Goal: Task Accomplishment & Management: Complete application form

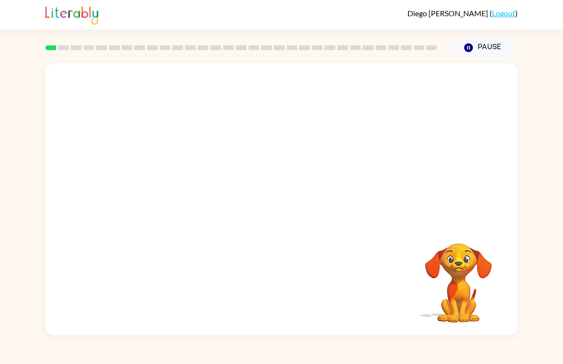
click at [464, 262] on video "Your browser must support playing .mp4 files to use Literably. Please try using…" at bounding box center [458, 276] width 95 height 95
click at [496, 223] on div at bounding box center [281, 143] width 472 height 160
click at [497, 193] on div at bounding box center [281, 143] width 472 height 160
click at [468, 269] on video "Your browser must support playing .mp4 files to use Literably. Please try using…" at bounding box center [458, 276] width 95 height 95
click at [471, 263] on video "Your browser must support playing .mp4 files to use Literably. Please try using…" at bounding box center [458, 276] width 95 height 95
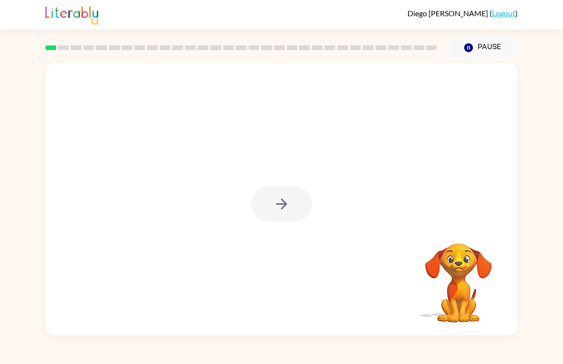
click at [259, 208] on div at bounding box center [281, 204] width 61 height 35
click at [265, 201] on div at bounding box center [281, 204] width 61 height 35
click at [265, 202] on button "button" at bounding box center [281, 204] width 61 height 35
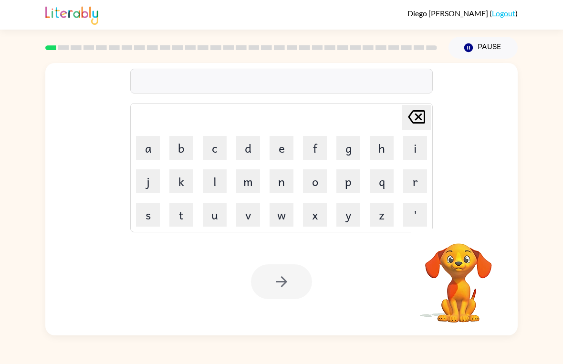
click at [152, 214] on button "s" at bounding box center [148, 215] width 24 height 24
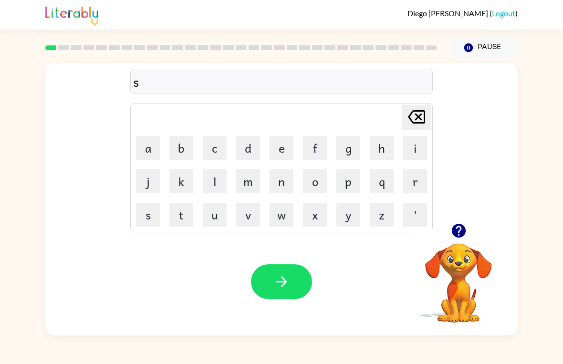
click at [381, 147] on button "h" at bounding box center [382, 148] width 24 height 24
click at [220, 211] on button "u" at bounding box center [215, 215] width 24 height 24
click at [144, 215] on button "s" at bounding box center [148, 215] width 24 height 24
click at [378, 150] on button "h" at bounding box center [382, 148] width 24 height 24
click at [302, 271] on button "button" at bounding box center [281, 281] width 61 height 35
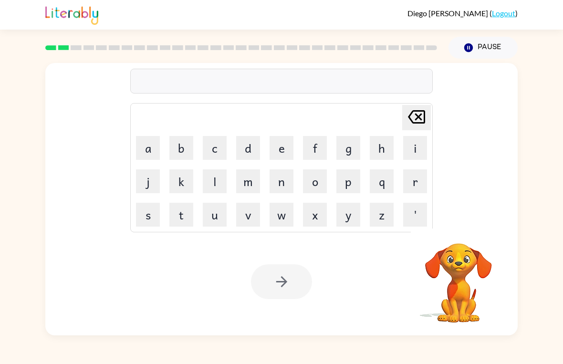
click at [147, 147] on button "a" at bounding box center [148, 148] width 24 height 24
click at [349, 180] on button "p" at bounding box center [348, 181] width 24 height 24
click at [348, 180] on button "p" at bounding box center [348, 181] width 24 height 24
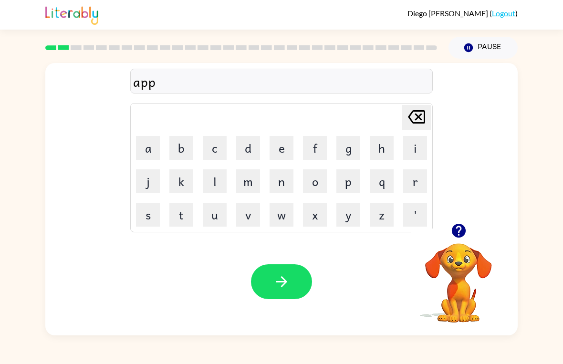
click at [282, 154] on button "e" at bounding box center [282, 148] width 24 height 24
click at [460, 262] on video "Your browser must support playing .mp4 files to use Literably. Please try using…" at bounding box center [458, 276] width 95 height 95
click at [468, 255] on video "Your browser must support playing .mp4 files to use Literably. Please try using…" at bounding box center [458, 276] width 95 height 95
click at [461, 239] on icon "button" at bounding box center [458, 230] width 17 height 17
click at [414, 182] on button "r" at bounding box center [415, 181] width 24 height 24
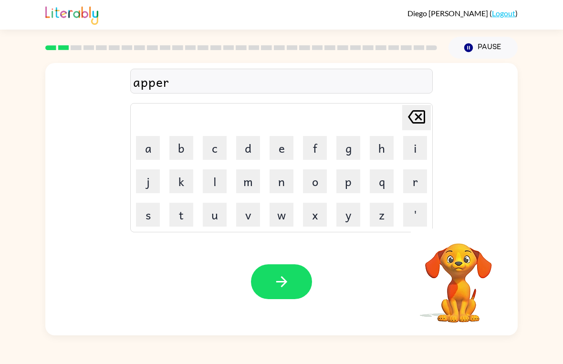
click at [272, 144] on button "e" at bounding box center [282, 148] width 24 height 24
click at [145, 178] on button "j" at bounding box center [148, 181] width 24 height 24
click at [419, 113] on icon "Delete Delete last character input" at bounding box center [416, 116] width 23 height 23
click at [152, 146] on button "a" at bounding box center [148, 148] width 24 height 24
click at [279, 183] on button "n" at bounding box center [282, 181] width 24 height 24
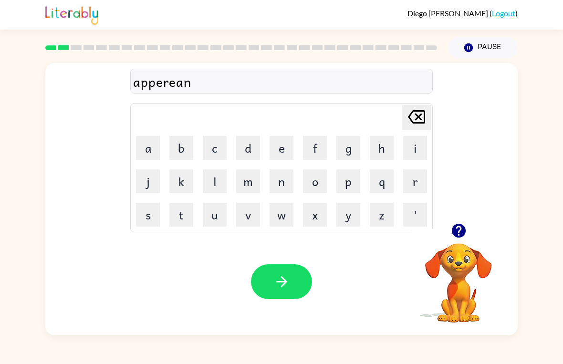
click at [219, 142] on button "c" at bounding box center [215, 148] width 24 height 24
click at [291, 142] on button "e" at bounding box center [282, 148] width 24 height 24
click at [150, 218] on button "s" at bounding box center [148, 215] width 24 height 24
click at [294, 283] on button "button" at bounding box center [281, 281] width 61 height 35
click at [418, 180] on button "r" at bounding box center [415, 181] width 24 height 24
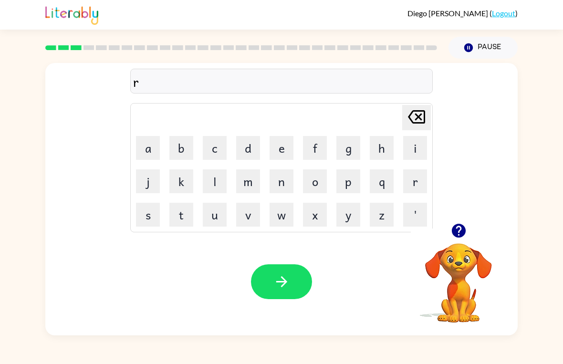
click at [282, 145] on button "e" at bounding box center [282, 148] width 24 height 24
click at [144, 147] on button "a" at bounding box center [148, 148] width 24 height 24
click at [212, 179] on button "l" at bounding box center [215, 181] width 24 height 24
click at [417, 149] on button "i" at bounding box center [415, 148] width 24 height 24
click at [182, 221] on button "t" at bounding box center [181, 215] width 24 height 24
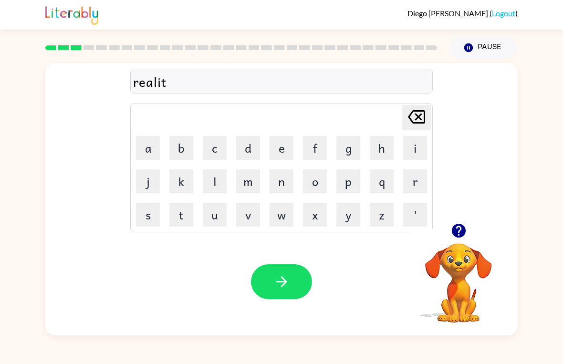
click at [353, 214] on button "y" at bounding box center [348, 215] width 24 height 24
click at [293, 283] on button "button" at bounding box center [281, 281] width 61 height 35
click at [281, 151] on button "e" at bounding box center [282, 148] width 24 height 24
click at [211, 178] on button "l" at bounding box center [215, 181] width 24 height 24
click at [418, 146] on button "i" at bounding box center [415, 148] width 24 height 24
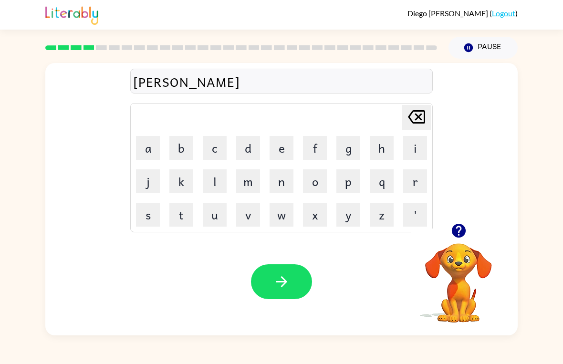
click at [248, 181] on button "m" at bounding box center [248, 181] width 24 height 24
click at [413, 146] on button "i" at bounding box center [415, 148] width 24 height 24
click at [287, 182] on button "n" at bounding box center [282, 181] width 24 height 24
click at [142, 213] on button "s" at bounding box center [148, 215] width 24 height 24
click at [415, 113] on icon "Delete Delete last character input" at bounding box center [416, 116] width 23 height 23
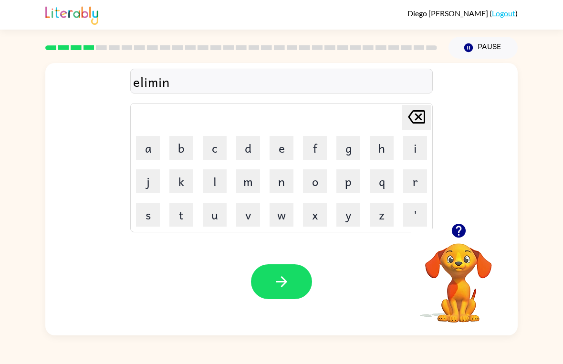
click at [147, 145] on button "a" at bounding box center [148, 148] width 24 height 24
click at [184, 218] on button "t" at bounding box center [181, 215] width 24 height 24
click at [292, 155] on button "e" at bounding box center [282, 148] width 24 height 24
click at [254, 278] on button "button" at bounding box center [281, 281] width 61 height 35
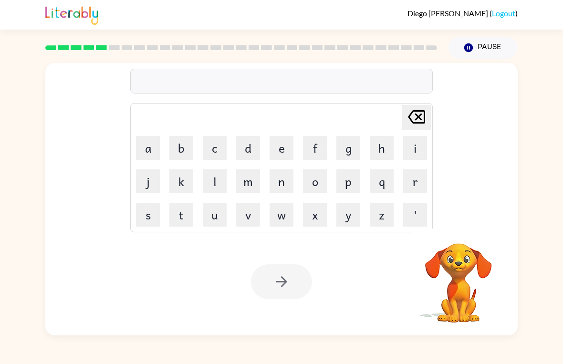
click at [253, 148] on button "d" at bounding box center [248, 148] width 24 height 24
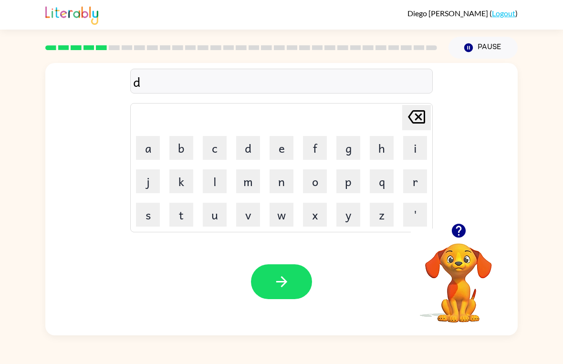
click at [209, 214] on button "u" at bounding box center [215, 215] width 24 height 24
click at [346, 185] on button "p" at bounding box center [348, 181] width 24 height 24
click at [219, 173] on button "l" at bounding box center [215, 181] width 24 height 24
click at [415, 145] on button "i" at bounding box center [415, 148] width 24 height 24
click at [215, 150] on button "c" at bounding box center [215, 148] width 24 height 24
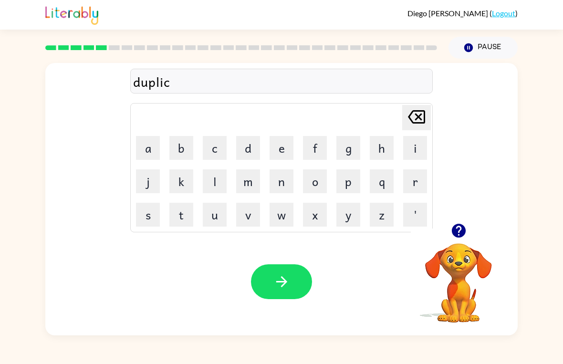
click at [153, 140] on button "a" at bounding box center [148, 148] width 24 height 24
click at [178, 214] on button "t" at bounding box center [181, 215] width 24 height 24
click at [278, 145] on button "e" at bounding box center [282, 148] width 24 height 24
click at [298, 283] on button "button" at bounding box center [281, 281] width 61 height 35
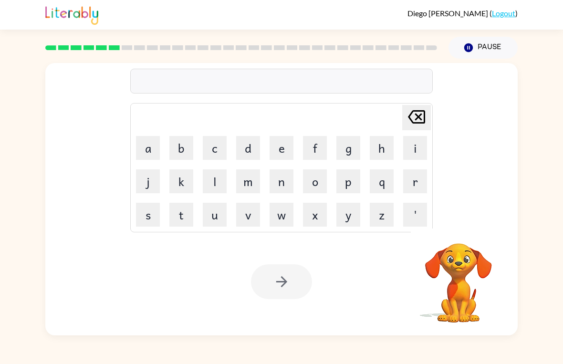
click at [242, 213] on button "v" at bounding box center [248, 215] width 24 height 24
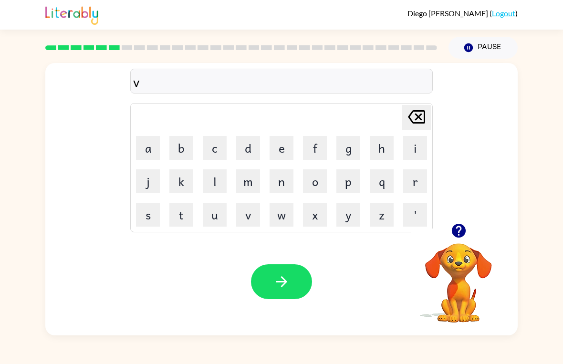
click at [159, 147] on button "a" at bounding box center [148, 148] width 24 height 24
click at [212, 143] on button "c" at bounding box center [215, 148] width 24 height 24
click at [148, 144] on button "a" at bounding box center [148, 148] width 24 height 24
click at [191, 214] on button "t" at bounding box center [181, 215] width 24 height 24
click at [414, 147] on button "i" at bounding box center [415, 148] width 24 height 24
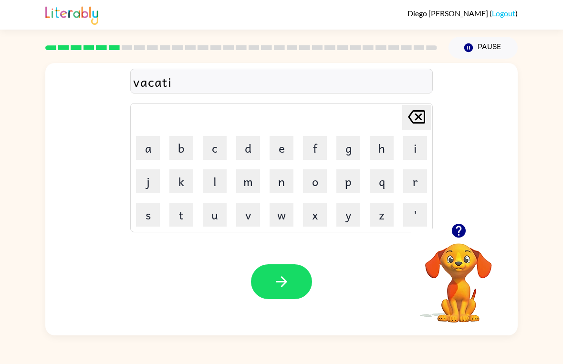
click at [317, 177] on button "o" at bounding box center [315, 181] width 24 height 24
click at [274, 184] on button "n" at bounding box center [282, 181] width 24 height 24
click at [304, 287] on button "button" at bounding box center [281, 281] width 61 height 35
click at [346, 180] on button "p" at bounding box center [348, 181] width 24 height 24
click at [216, 218] on button "u" at bounding box center [215, 215] width 24 height 24
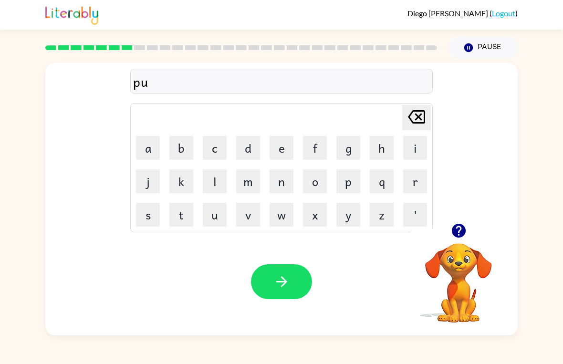
click at [251, 151] on button "d" at bounding box center [248, 148] width 24 height 24
click at [217, 179] on button "l" at bounding box center [215, 181] width 24 height 24
click at [274, 148] on button "e" at bounding box center [282, 148] width 24 height 24
click at [293, 276] on button "button" at bounding box center [281, 281] width 61 height 35
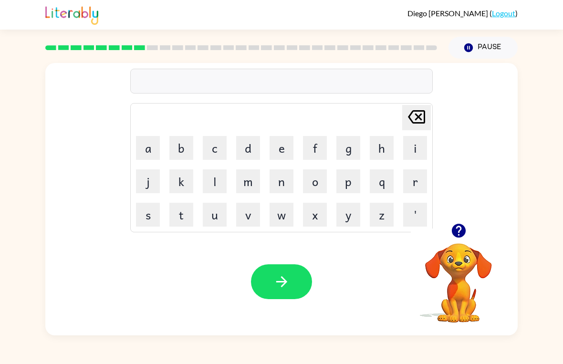
click at [355, 183] on button "p" at bounding box center [348, 181] width 24 height 24
click at [157, 153] on button "a" at bounding box center [148, 148] width 24 height 24
click at [424, 181] on button "r" at bounding box center [415, 181] width 24 height 24
click at [184, 219] on button "t" at bounding box center [181, 215] width 24 height 24
click at [419, 150] on button "i" at bounding box center [415, 148] width 24 height 24
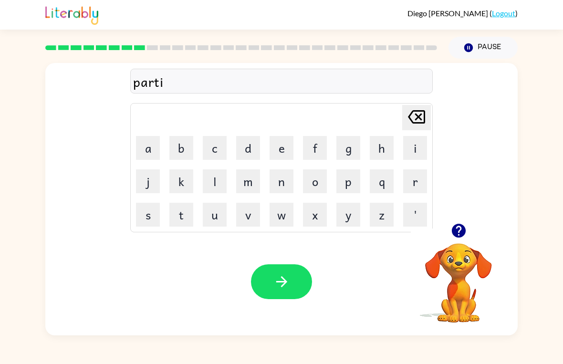
click at [221, 144] on button "c" at bounding box center [215, 148] width 24 height 24
click at [218, 179] on button "l" at bounding box center [215, 181] width 24 height 24
click at [277, 155] on button "e" at bounding box center [282, 148] width 24 height 24
click at [298, 286] on button "button" at bounding box center [281, 281] width 61 height 35
click at [458, 231] on icon "button" at bounding box center [458, 231] width 14 height 14
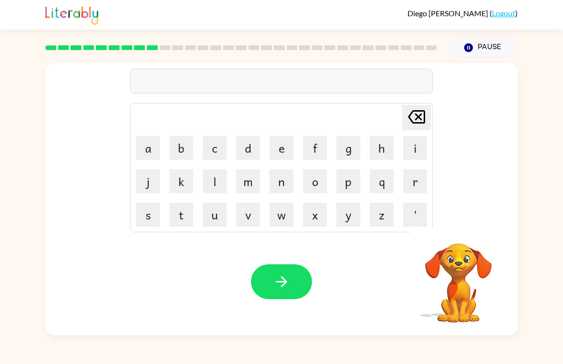
click at [416, 184] on button "r" at bounding box center [415, 181] width 24 height 24
click at [273, 145] on button "e" at bounding box center [282, 148] width 24 height 24
click at [214, 150] on button "c" at bounding box center [215, 148] width 24 height 24
click at [153, 144] on button "a" at bounding box center [148, 148] width 24 height 24
click at [461, 230] on icon "button" at bounding box center [458, 230] width 17 height 17
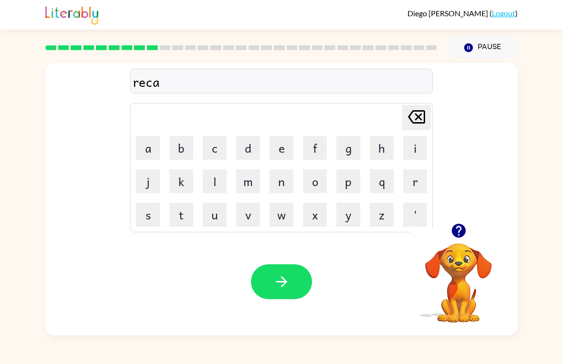
click at [183, 225] on button "t" at bounding box center [181, 215] width 24 height 24
click at [384, 149] on button "h" at bounding box center [382, 148] width 24 height 24
click at [278, 147] on button "e" at bounding box center [282, 148] width 24 height 24
click at [405, 185] on button "r" at bounding box center [415, 181] width 24 height 24
click at [289, 270] on button "button" at bounding box center [281, 281] width 61 height 35
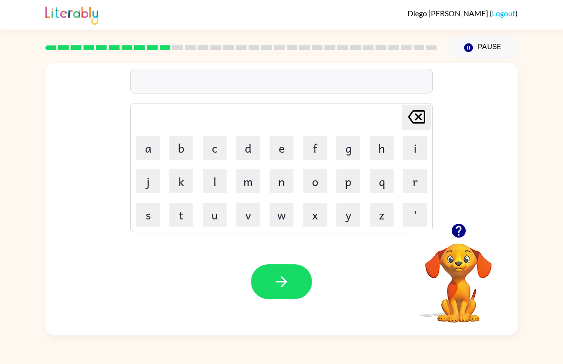
click at [52, 82] on div "Delete Delete last character input a b c d e f g h i j k l m n o p q r s t u v …" at bounding box center [281, 143] width 472 height 160
click at [461, 226] on icon "button" at bounding box center [458, 231] width 14 height 14
click at [351, 180] on button "p" at bounding box center [348, 181] width 24 height 24
click at [417, 181] on button "r" at bounding box center [415, 181] width 24 height 24
click at [276, 149] on button "e" at bounding box center [282, 148] width 24 height 24
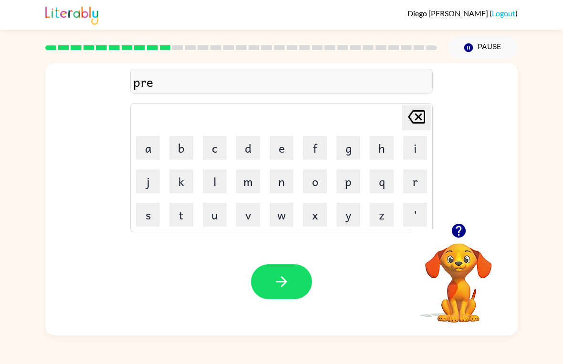
click at [151, 215] on button "s" at bounding box center [148, 215] width 24 height 24
click at [213, 151] on button "c" at bounding box center [215, 148] width 24 height 24
click at [377, 151] on button "h" at bounding box center [382, 148] width 24 height 24
click at [317, 178] on button "o" at bounding box center [315, 181] width 24 height 24
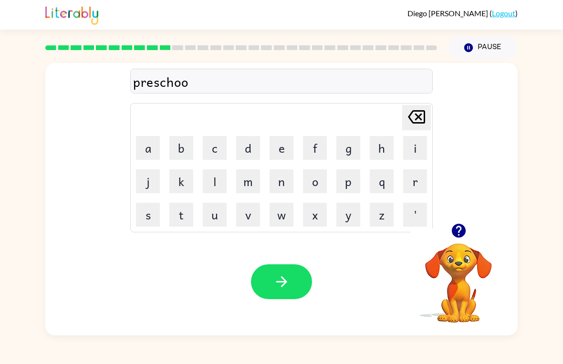
click at [217, 185] on button "l" at bounding box center [215, 181] width 24 height 24
click at [304, 286] on button "button" at bounding box center [281, 281] width 61 height 35
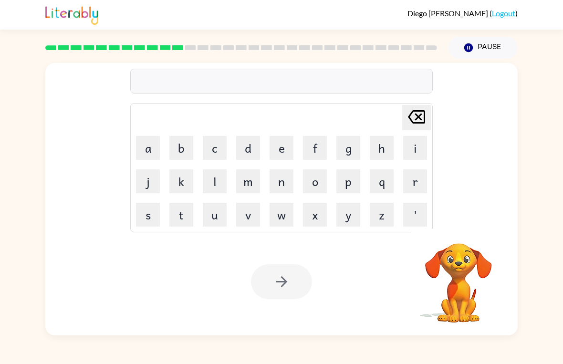
click at [218, 146] on button "c" at bounding box center [215, 148] width 24 height 24
click at [419, 180] on button "r" at bounding box center [415, 181] width 24 height 24
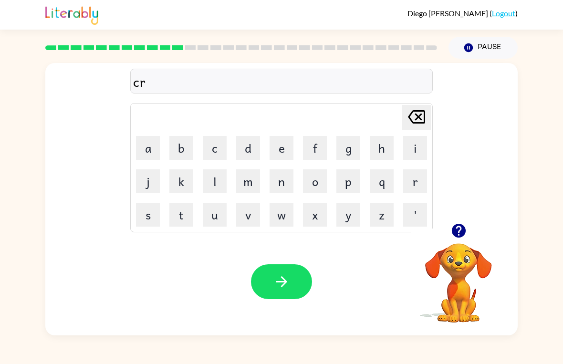
click at [149, 150] on button "a" at bounding box center [148, 148] width 24 height 24
click at [256, 218] on button "v" at bounding box center [248, 215] width 24 height 24
click at [288, 153] on button "e" at bounding box center [282, 148] width 24 height 24
click at [302, 284] on button "button" at bounding box center [281, 281] width 61 height 35
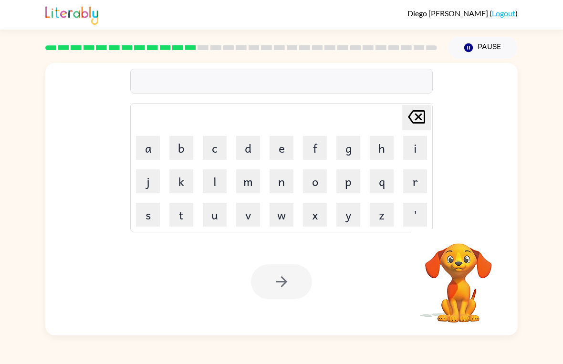
click at [248, 146] on button "d" at bounding box center [248, 148] width 24 height 24
click at [419, 140] on button "i" at bounding box center [415, 148] width 24 height 24
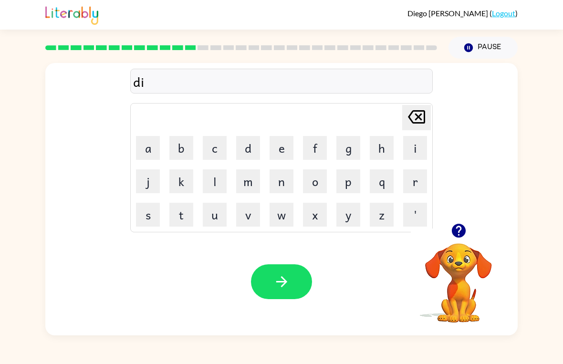
click at [218, 146] on button "c" at bounding box center [215, 148] width 24 height 24
click at [179, 221] on button "t" at bounding box center [181, 215] width 24 height 24
click at [154, 154] on button "a" at bounding box center [148, 148] width 24 height 24
click at [177, 214] on button "t" at bounding box center [181, 215] width 24 height 24
click at [283, 150] on button "e" at bounding box center [282, 148] width 24 height 24
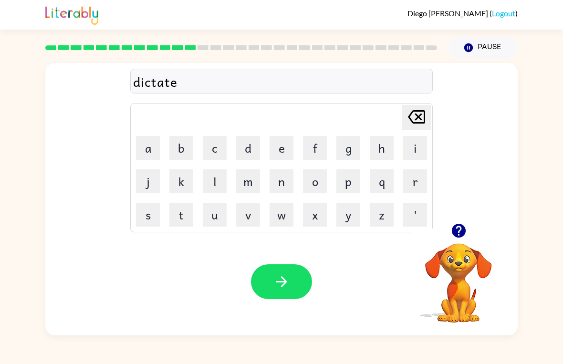
click at [300, 283] on button "button" at bounding box center [281, 281] width 61 height 35
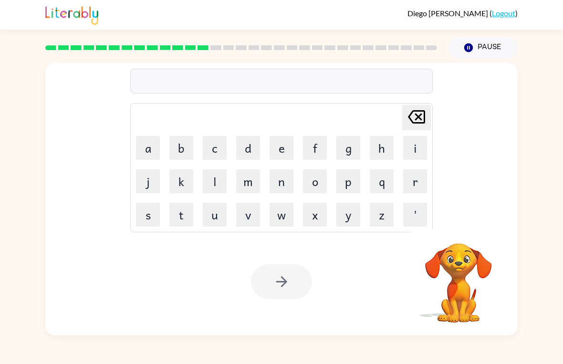
click at [151, 148] on button "a" at bounding box center [148, 148] width 24 height 24
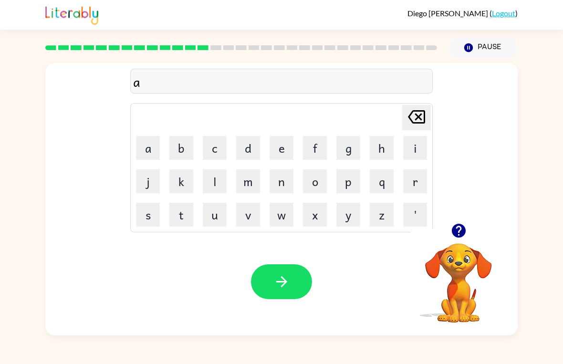
click at [418, 113] on icon "Delete Delete last character input" at bounding box center [416, 116] width 23 height 23
click at [345, 178] on button "p" at bounding box center [348, 181] width 24 height 24
click at [147, 143] on button "a" at bounding box center [148, 148] width 24 height 24
click at [345, 210] on button "y" at bounding box center [348, 215] width 24 height 24
click at [256, 178] on button "m" at bounding box center [248, 181] width 24 height 24
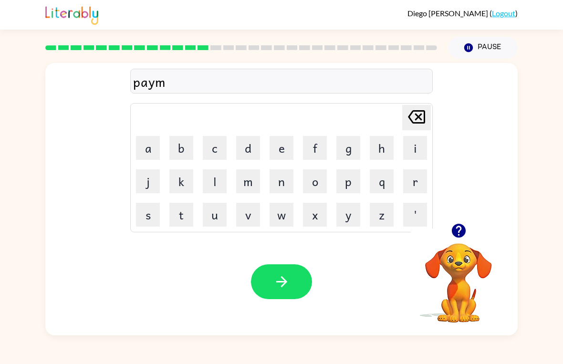
click at [285, 151] on button "e" at bounding box center [282, 148] width 24 height 24
click at [280, 178] on button "n" at bounding box center [282, 181] width 24 height 24
click at [180, 214] on button "t" at bounding box center [181, 215] width 24 height 24
click at [289, 286] on icon "button" at bounding box center [281, 281] width 17 height 17
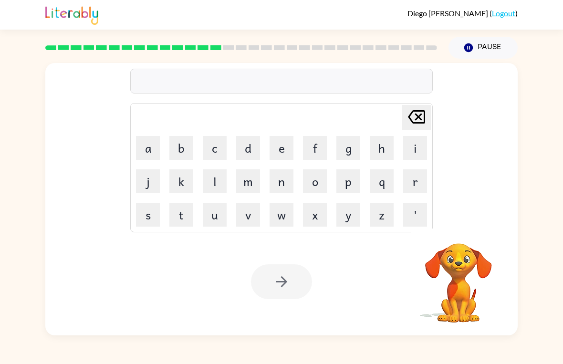
click at [247, 181] on button "m" at bounding box center [248, 181] width 24 height 24
click at [152, 149] on button "a" at bounding box center [148, 148] width 24 height 24
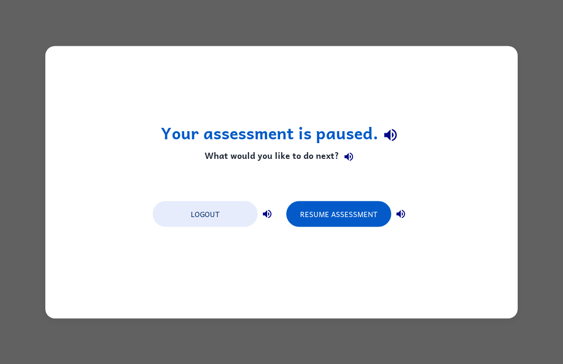
click at [367, 210] on button "Resume Assessment" at bounding box center [338, 214] width 105 height 26
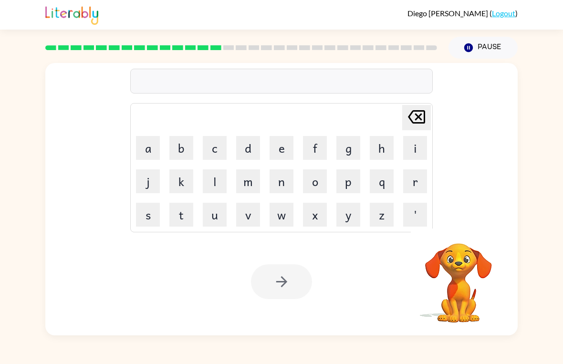
click at [244, 179] on button "m" at bounding box center [248, 181] width 24 height 24
click at [151, 142] on button "a" at bounding box center [148, 148] width 24 height 24
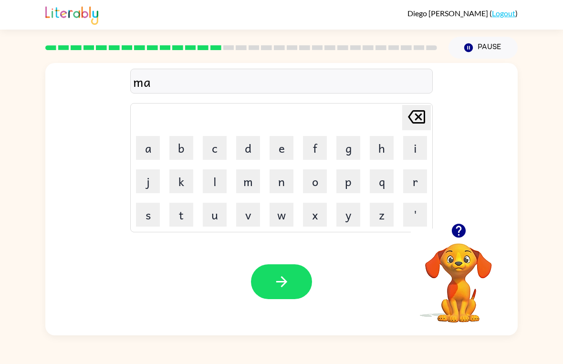
click at [149, 183] on button "j" at bounding box center [148, 181] width 24 height 24
click at [317, 182] on button "o" at bounding box center [315, 181] width 24 height 24
click at [407, 179] on button "r" at bounding box center [415, 181] width 24 height 24
click at [283, 284] on icon "button" at bounding box center [281, 281] width 17 height 17
click at [147, 212] on button "s" at bounding box center [148, 215] width 24 height 24
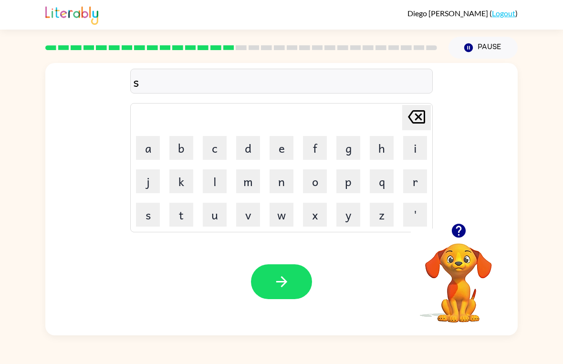
click at [143, 146] on button "a" at bounding box center [148, 148] width 24 height 24
click at [420, 113] on icon "Delete Delete last character input" at bounding box center [416, 116] width 23 height 23
click at [349, 175] on button "p" at bounding box center [348, 181] width 24 height 24
click at [147, 150] on button "a" at bounding box center [148, 148] width 24 height 24
click at [416, 184] on button "r" at bounding box center [415, 181] width 24 height 24
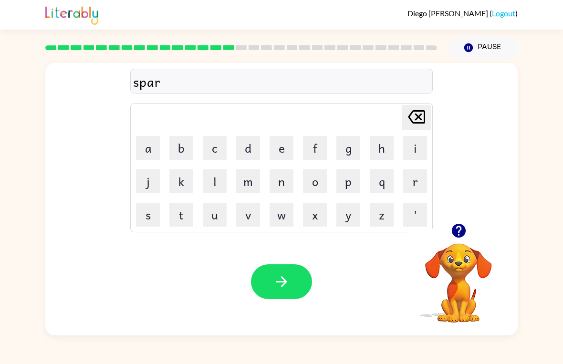
click at [183, 173] on button "k" at bounding box center [181, 181] width 24 height 24
click at [293, 284] on button "button" at bounding box center [281, 281] width 61 height 35
click at [351, 182] on button "p" at bounding box center [348, 181] width 24 height 24
click at [155, 157] on button "a" at bounding box center [148, 148] width 24 height 24
click at [210, 182] on button "l" at bounding box center [215, 181] width 24 height 24
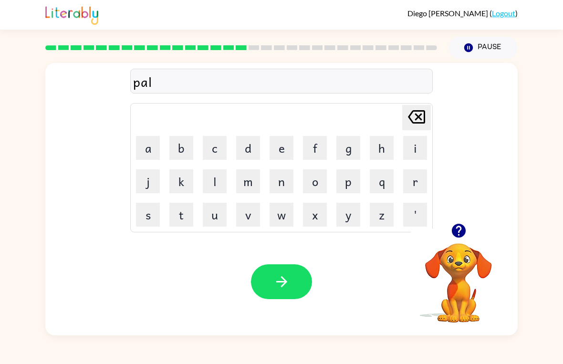
click at [304, 280] on button "button" at bounding box center [281, 281] width 61 height 35
click at [150, 215] on button "s" at bounding box center [148, 215] width 24 height 24
click at [348, 189] on button "p" at bounding box center [348, 181] width 24 height 24
click at [418, 151] on button "i" at bounding box center [415, 148] width 24 height 24
click at [290, 180] on button "n" at bounding box center [282, 181] width 24 height 24
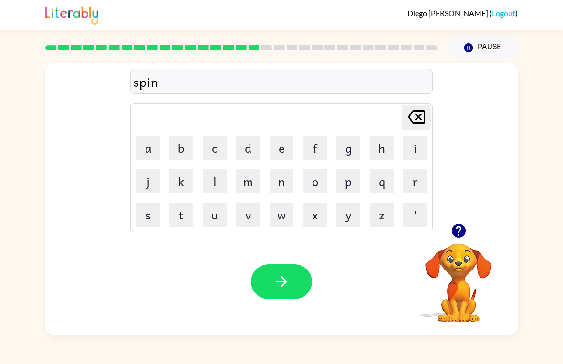
click at [289, 180] on button "n" at bounding box center [282, 181] width 24 height 24
click at [414, 144] on button "i" at bounding box center [415, 148] width 24 height 24
click at [291, 178] on button "n" at bounding box center [282, 181] width 24 height 24
click at [359, 140] on button "g" at bounding box center [348, 148] width 24 height 24
click at [301, 274] on button "button" at bounding box center [281, 281] width 61 height 35
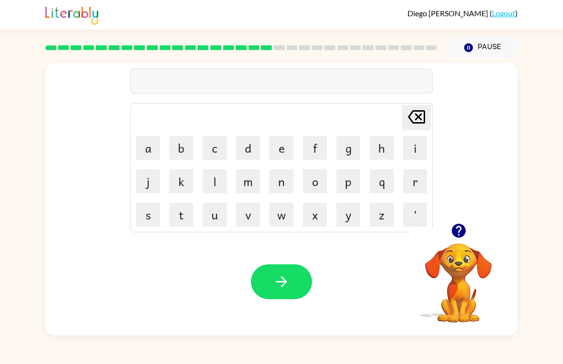
click at [174, 70] on div at bounding box center [281, 81] width 303 height 25
click at [461, 230] on icon "button" at bounding box center [458, 230] width 17 height 17
click at [175, 88] on div at bounding box center [281, 81] width 303 height 25
click at [350, 149] on button "g" at bounding box center [348, 148] width 24 height 24
click at [417, 178] on button "r" at bounding box center [415, 181] width 24 height 24
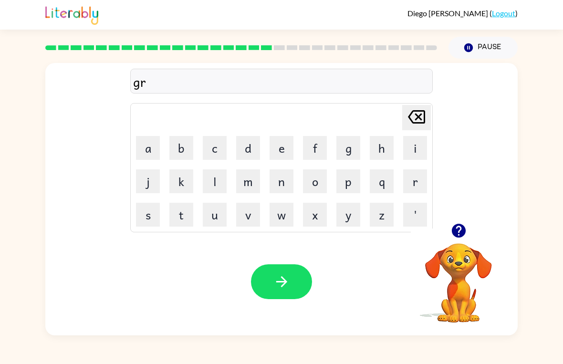
click at [207, 213] on button "u" at bounding box center [215, 215] width 24 height 24
click at [252, 178] on button "m" at bounding box center [248, 181] width 24 height 24
click at [348, 177] on button "p" at bounding box center [348, 181] width 24 height 24
click at [421, 149] on button "i" at bounding box center [415, 148] width 24 height 24
click at [287, 147] on button "e" at bounding box center [282, 148] width 24 height 24
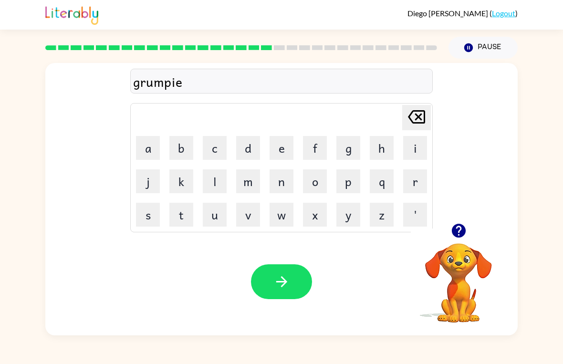
click at [148, 216] on button "s" at bounding box center [148, 215] width 24 height 24
click at [176, 215] on button "t" at bounding box center [181, 215] width 24 height 24
click at [292, 276] on button "button" at bounding box center [281, 281] width 61 height 35
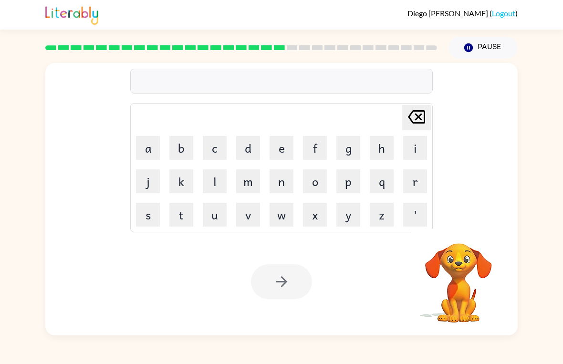
click at [411, 146] on button "i" at bounding box center [415, 148] width 24 height 24
click at [284, 179] on button "n" at bounding box center [282, 181] width 24 height 24
click at [217, 146] on button "c" at bounding box center [215, 148] width 24 height 24
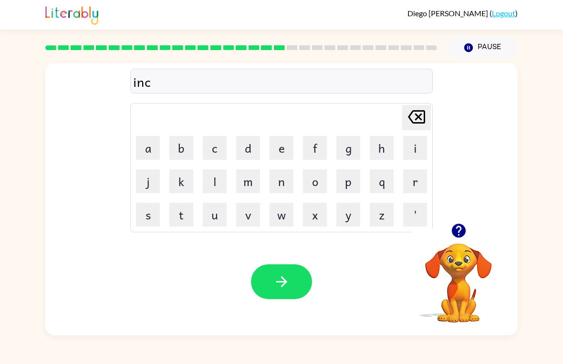
click at [549, 350] on div "Diego Trevio-Navarro ( Logout ) Pause Pause inc Delete Delete last character in…" at bounding box center [281, 182] width 563 height 364
click at [393, 177] on button "q" at bounding box center [382, 181] width 24 height 24
click at [283, 146] on button "e" at bounding box center [282, 148] width 24 height 24
click at [248, 155] on button "d" at bounding box center [248, 148] width 24 height 24
click at [417, 151] on button "i" at bounding box center [415, 148] width 24 height 24
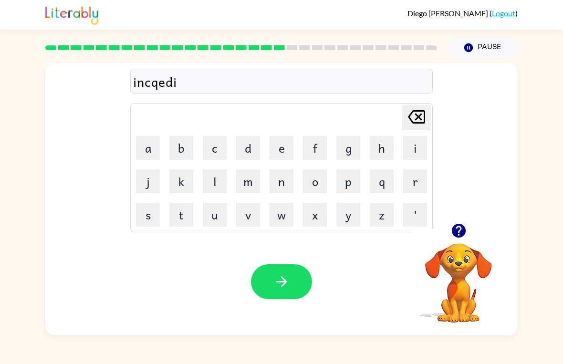
click at [418, 119] on icon "Delete Delete last character input" at bounding box center [416, 116] width 23 height 23
click at [417, 119] on icon at bounding box center [416, 116] width 17 height 13
click at [425, 123] on icon "Delete Delete last character input" at bounding box center [416, 116] width 23 height 23
click at [419, 123] on icon at bounding box center [416, 116] width 17 height 13
click at [406, 178] on button "r" at bounding box center [415, 181] width 24 height 24
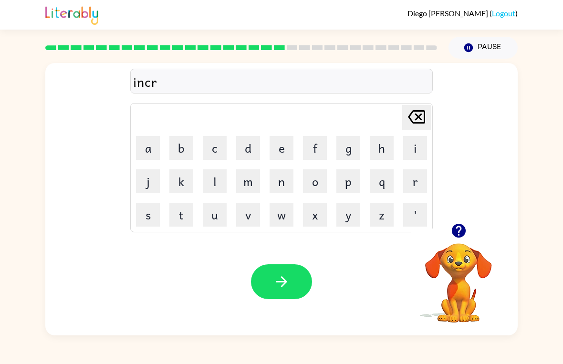
click at [288, 149] on button "e" at bounding box center [282, 148] width 24 height 24
click at [248, 145] on button "d" at bounding box center [248, 148] width 24 height 24
click at [410, 143] on button "i" at bounding box center [415, 148] width 24 height 24
click at [181, 149] on button "b" at bounding box center [181, 148] width 24 height 24
click at [212, 179] on button "l" at bounding box center [215, 181] width 24 height 24
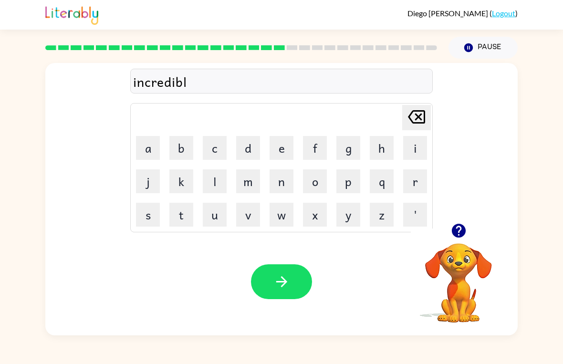
click at [282, 146] on button "e" at bounding box center [282, 148] width 24 height 24
click at [301, 276] on button "button" at bounding box center [281, 281] width 61 height 35
click at [461, 230] on icon "button" at bounding box center [458, 231] width 14 height 14
click at [212, 182] on button "l" at bounding box center [215, 181] width 24 height 24
click at [411, 151] on button "i" at bounding box center [415, 148] width 24 height 24
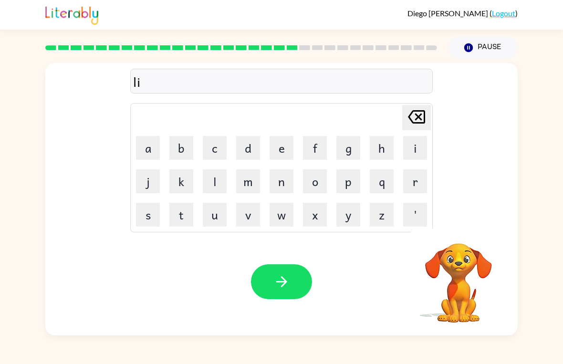
click at [152, 212] on button "s" at bounding box center [148, 215] width 24 height 24
click at [453, 235] on icon "button" at bounding box center [458, 230] width 17 height 17
click at [175, 218] on button "t" at bounding box center [181, 215] width 24 height 24
click at [278, 144] on button "e" at bounding box center [282, 148] width 24 height 24
click at [276, 188] on button "n" at bounding box center [282, 181] width 24 height 24
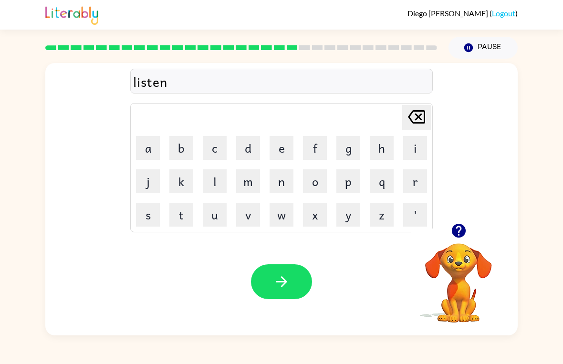
click at [277, 146] on button "e" at bounding box center [282, 148] width 24 height 24
click at [259, 139] on button "d" at bounding box center [248, 148] width 24 height 24
click at [279, 276] on icon "button" at bounding box center [281, 281] width 17 height 17
click at [461, 228] on icon "button" at bounding box center [458, 231] width 14 height 14
click at [281, 188] on button "n" at bounding box center [282, 181] width 24 height 24
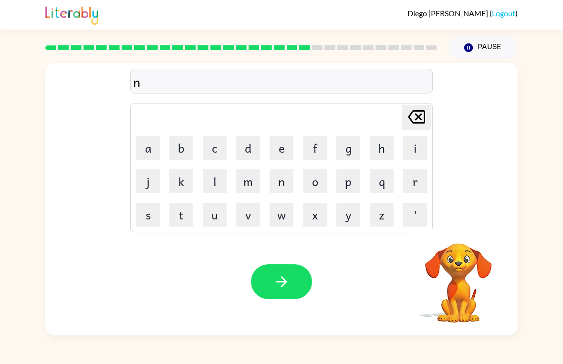
click at [311, 178] on button "o" at bounding box center [315, 181] width 24 height 24
click at [247, 183] on button "m" at bounding box center [248, 181] width 24 height 24
click at [419, 150] on button "i" at bounding box center [415, 148] width 24 height 24
click at [276, 182] on button "n" at bounding box center [282, 181] width 24 height 24
click at [150, 154] on button "a" at bounding box center [148, 148] width 24 height 24
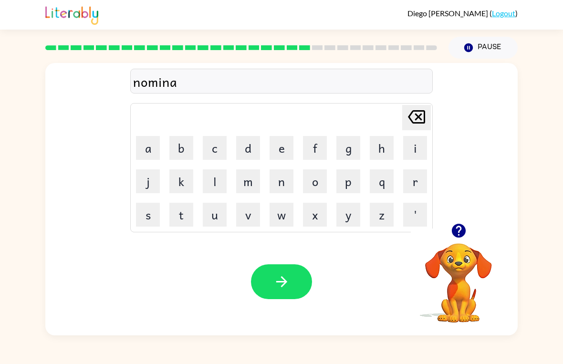
click at [180, 209] on button "t" at bounding box center [181, 215] width 24 height 24
click at [280, 143] on button "e" at bounding box center [282, 148] width 24 height 24
click at [270, 252] on div "Your browser must support playing .mp4 files to use Literably. Please try using…" at bounding box center [281, 281] width 472 height 107
click at [283, 279] on icon "button" at bounding box center [281, 281] width 11 height 11
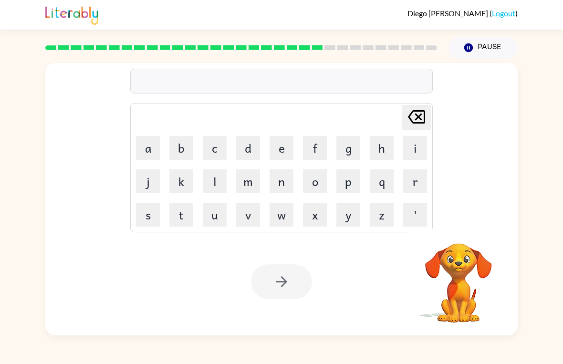
click at [150, 221] on button "s" at bounding box center [148, 215] width 24 height 24
click at [218, 215] on button "u" at bounding box center [215, 215] width 24 height 24
click at [156, 214] on button "s" at bounding box center [148, 215] width 24 height 24
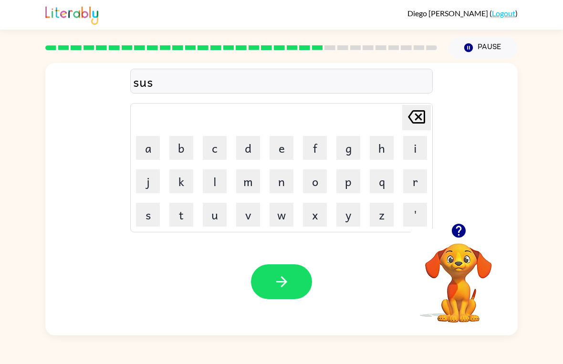
click at [176, 207] on button "t" at bounding box center [181, 215] width 24 height 24
click at [141, 141] on button "a" at bounding box center [148, 148] width 24 height 24
click at [410, 154] on button "i" at bounding box center [415, 148] width 24 height 24
click at [282, 176] on button "n" at bounding box center [282, 181] width 24 height 24
click at [281, 287] on icon "button" at bounding box center [281, 281] width 11 height 11
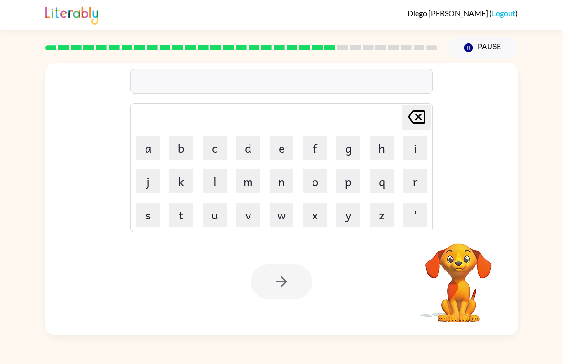
click at [285, 214] on button "w" at bounding box center [282, 215] width 24 height 24
click at [312, 180] on button "o" at bounding box center [315, 181] width 24 height 24
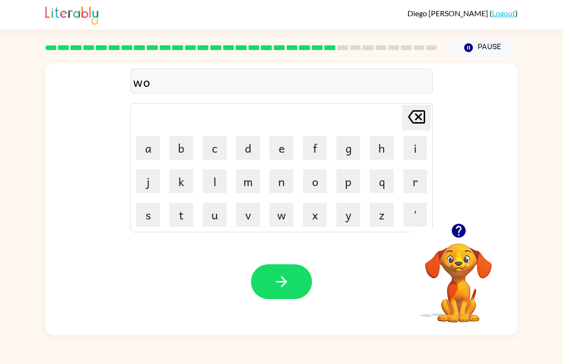
click at [421, 174] on button "r" at bounding box center [415, 181] width 24 height 24
click at [185, 221] on button "t" at bounding box center [181, 215] width 24 height 24
click at [387, 136] on button "h" at bounding box center [382, 148] width 24 height 24
click at [287, 271] on button "button" at bounding box center [281, 281] width 61 height 35
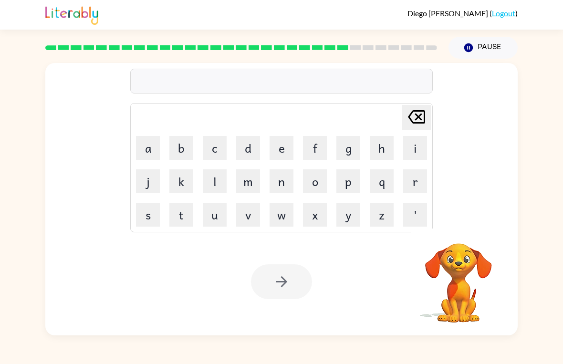
click at [368, 221] on td "z" at bounding box center [382, 215] width 32 height 32
click at [343, 222] on button "y" at bounding box center [348, 215] width 24 height 24
click at [347, 221] on button "y" at bounding box center [348, 215] width 24 height 24
click at [347, 220] on button "y" at bounding box center [348, 215] width 24 height 24
click at [350, 214] on button "y" at bounding box center [348, 215] width 24 height 24
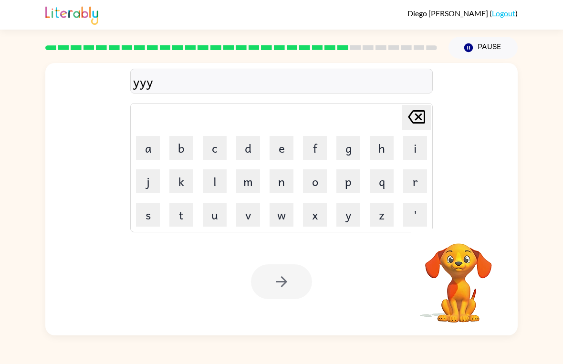
click at [350, 214] on button "y" at bounding box center [348, 215] width 24 height 24
click at [347, 216] on button "y" at bounding box center [348, 215] width 24 height 24
click at [351, 215] on button "y" at bounding box center [348, 215] width 24 height 24
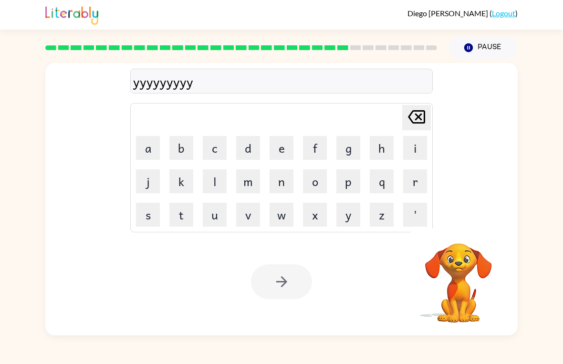
click at [348, 215] on button "y" at bounding box center [348, 215] width 24 height 24
click at [345, 219] on button "y" at bounding box center [348, 215] width 24 height 24
click at [412, 113] on icon at bounding box center [416, 116] width 17 height 13
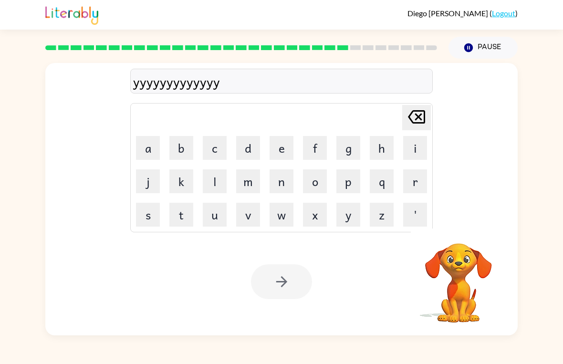
click at [425, 114] on icon at bounding box center [416, 116] width 17 height 13
click at [426, 115] on icon "Delete Delete last character input" at bounding box center [416, 116] width 23 height 23
click at [421, 115] on icon at bounding box center [416, 116] width 17 height 13
click at [420, 115] on icon at bounding box center [416, 116] width 17 height 13
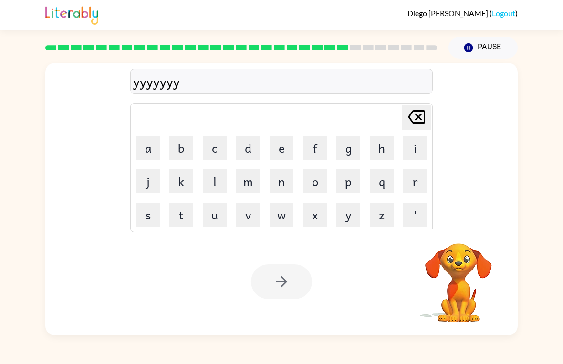
click at [418, 119] on icon "Delete Delete last character input" at bounding box center [416, 116] width 23 height 23
click at [418, 119] on icon at bounding box center [416, 116] width 17 height 13
click at [420, 120] on icon "Delete Delete last character input" at bounding box center [416, 116] width 23 height 23
click at [419, 115] on icon "Delete Delete last character input" at bounding box center [416, 116] width 23 height 23
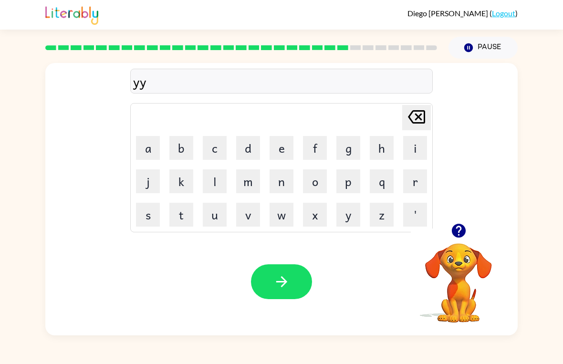
click at [419, 115] on icon "Delete Delete last character input" at bounding box center [416, 116] width 23 height 23
click at [423, 116] on icon "Delete Delete last character input" at bounding box center [416, 116] width 23 height 23
click at [422, 116] on icon "Delete Delete last character input" at bounding box center [416, 116] width 23 height 23
click at [419, 183] on button "r" at bounding box center [415, 181] width 24 height 24
click at [283, 151] on button "e" at bounding box center [282, 148] width 24 height 24
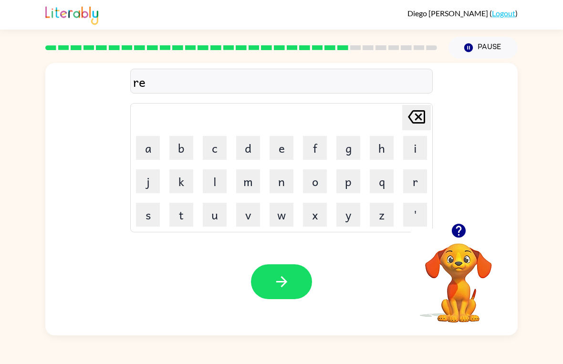
click at [220, 188] on button "l" at bounding box center [215, 181] width 24 height 24
click at [146, 147] on button "a" at bounding box center [148, 148] width 24 height 24
click at [177, 218] on button "t" at bounding box center [181, 215] width 24 height 24
click at [283, 145] on button "e" at bounding box center [282, 148] width 24 height 24
click at [252, 151] on button "d" at bounding box center [248, 148] width 24 height 24
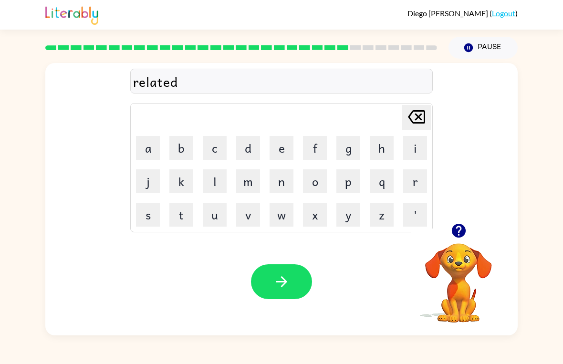
click at [299, 273] on button "button" at bounding box center [281, 281] width 61 height 35
click at [184, 186] on button "k" at bounding box center [181, 181] width 24 height 24
click at [413, 147] on button "i" at bounding box center [415, 148] width 24 height 24
click at [178, 217] on button "t" at bounding box center [181, 215] width 24 height 24
click at [177, 217] on button "t" at bounding box center [181, 215] width 24 height 24
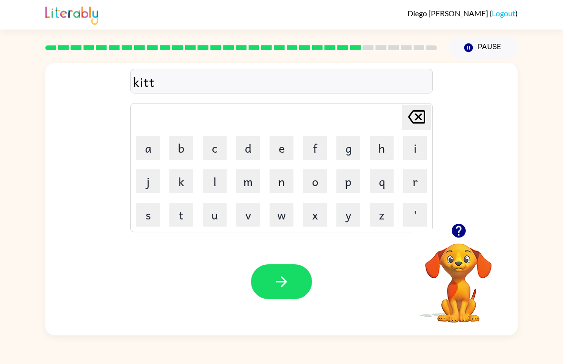
click at [277, 149] on button "e" at bounding box center [282, 148] width 24 height 24
click at [291, 179] on button "n" at bounding box center [282, 181] width 24 height 24
click at [309, 273] on button "button" at bounding box center [281, 281] width 61 height 35
click at [460, 229] on icon "button" at bounding box center [458, 230] width 17 height 17
click at [259, 150] on button "d" at bounding box center [248, 148] width 24 height 24
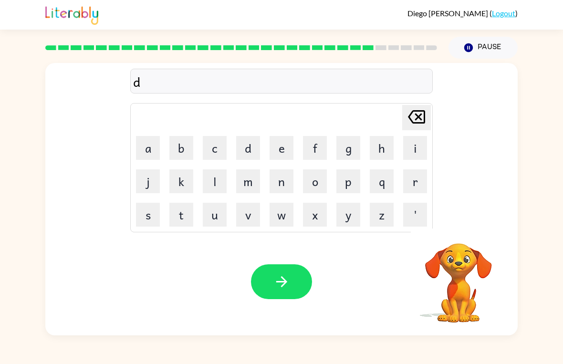
click at [283, 146] on button "e" at bounding box center [282, 148] width 24 height 24
click at [539, 3] on div "Diego Trevio-Navarro ( Logout )" at bounding box center [281, 15] width 563 height 30
click at [348, 182] on button "p" at bounding box center [348, 181] width 24 height 24
click at [157, 154] on button "a" at bounding box center [148, 148] width 24 height 24
click at [408, 180] on button "r" at bounding box center [415, 181] width 24 height 24
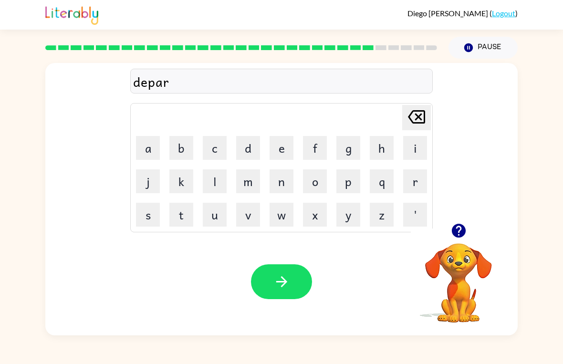
click at [185, 218] on button "t" at bounding box center [181, 215] width 24 height 24
click at [247, 178] on button "m" at bounding box center [248, 181] width 24 height 24
click at [281, 149] on button "e" at bounding box center [282, 148] width 24 height 24
click at [281, 180] on button "n" at bounding box center [282, 181] width 24 height 24
click at [180, 219] on button "t" at bounding box center [181, 215] width 24 height 24
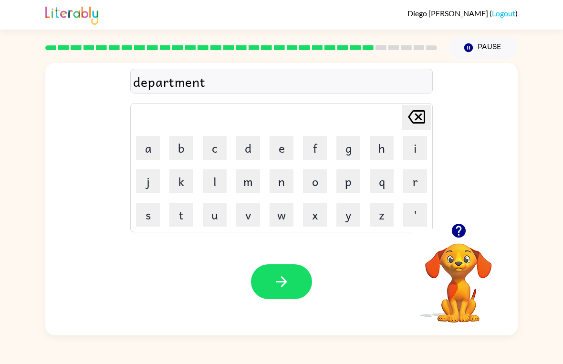
click at [293, 281] on button "button" at bounding box center [281, 281] width 61 height 35
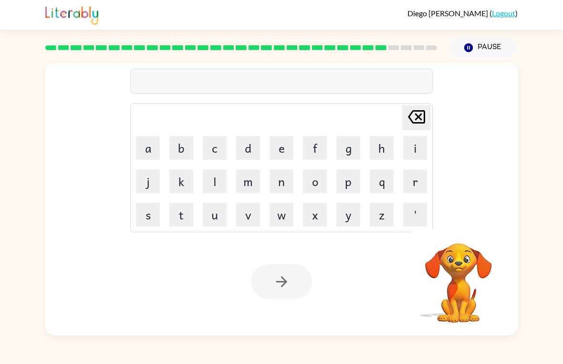
click at [148, 216] on button "s" at bounding box center [148, 215] width 24 height 24
click at [212, 184] on button "l" at bounding box center [215, 181] width 24 height 24
click at [414, 144] on button "i" at bounding box center [415, 148] width 24 height 24
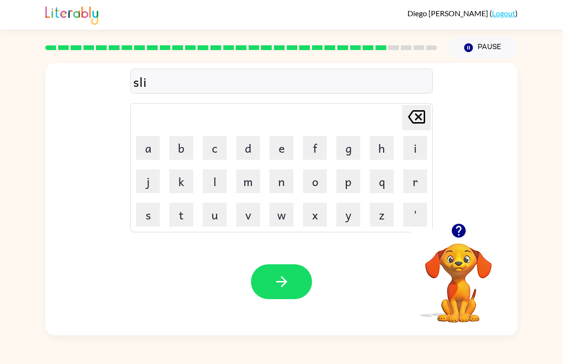
click at [346, 150] on button "g" at bounding box center [348, 148] width 24 height 24
click at [387, 147] on button "h" at bounding box center [382, 148] width 24 height 24
click at [175, 210] on button "t" at bounding box center [181, 215] width 24 height 24
click at [304, 283] on button "button" at bounding box center [281, 281] width 61 height 35
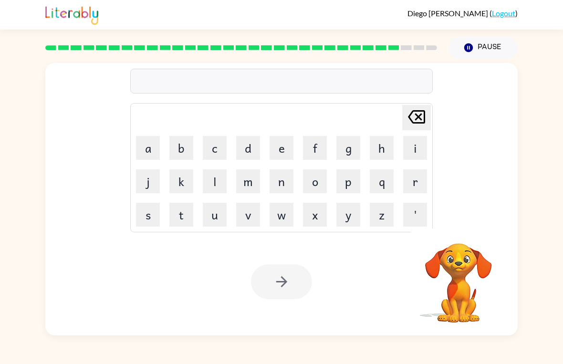
click at [204, 218] on button "u" at bounding box center [215, 215] width 24 height 24
click at [283, 181] on button "n" at bounding box center [282, 181] width 24 height 24
click at [421, 147] on button "i" at bounding box center [415, 148] width 24 height 24
click at [243, 214] on button "v" at bounding box center [248, 215] width 24 height 24
click at [278, 147] on button "e" at bounding box center [282, 148] width 24 height 24
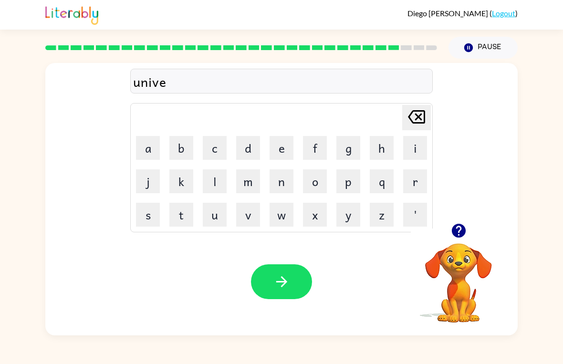
click at [413, 179] on button "r" at bounding box center [415, 181] width 24 height 24
click at [145, 213] on button "s" at bounding box center [148, 215] width 24 height 24
click at [156, 148] on button "a" at bounding box center [148, 148] width 24 height 24
click at [214, 180] on button "l" at bounding box center [215, 181] width 24 height 24
click at [293, 277] on button "button" at bounding box center [281, 281] width 61 height 35
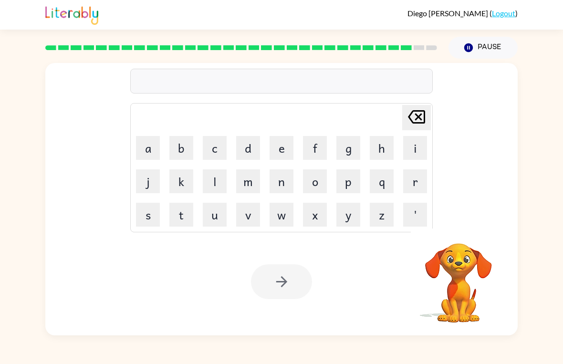
click at [143, 222] on button "s" at bounding box center [148, 215] width 24 height 24
click at [410, 150] on button "i" at bounding box center [415, 148] width 24 height 24
click at [220, 185] on button "l" at bounding box center [215, 181] width 24 height 24
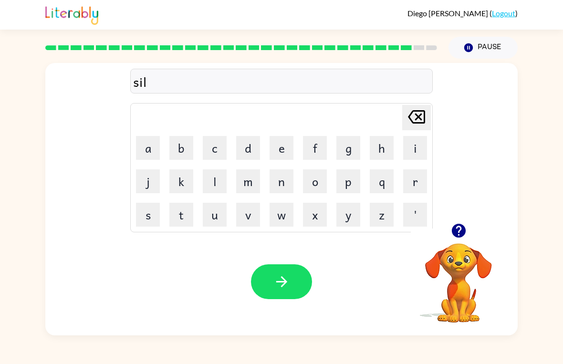
click at [252, 214] on button "v" at bounding box center [248, 215] width 24 height 24
click at [276, 159] on button "e" at bounding box center [282, 148] width 24 height 24
click at [416, 178] on button "r" at bounding box center [415, 181] width 24 height 24
click at [283, 212] on button "w" at bounding box center [282, 215] width 24 height 24
click at [282, 147] on button "e" at bounding box center [282, 148] width 24 height 24
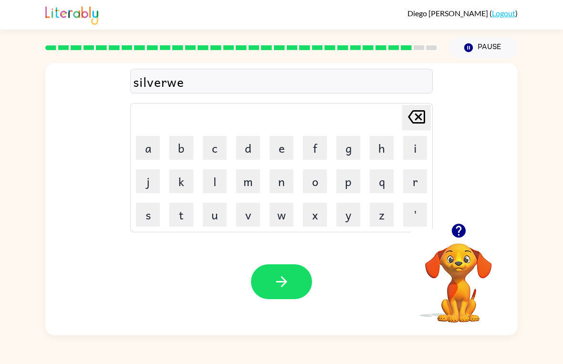
click at [469, 234] on button "button" at bounding box center [459, 231] width 24 height 24
click at [148, 147] on button "a" at bounding box center [148, 148] width 24 height 24
click at [409, 180] on button "r" at bounding box center [415, 181] width 24 height 24
click at [264, 273] on button "button" at bounding box center [281, 281] width 61 height 35
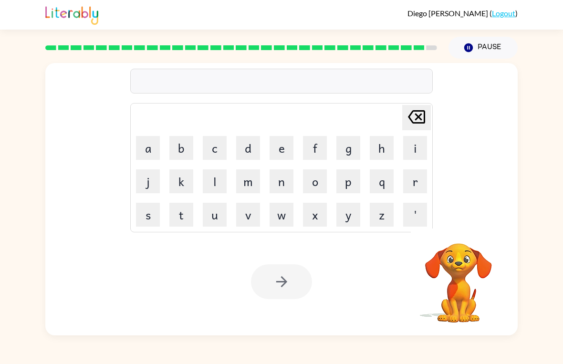
click at [417, 145] on button "i" at bounding box center [415, 148] width 24 height 24
click at [286, 186] on button "n" at bounding box center [282, 181] width 24 height 24
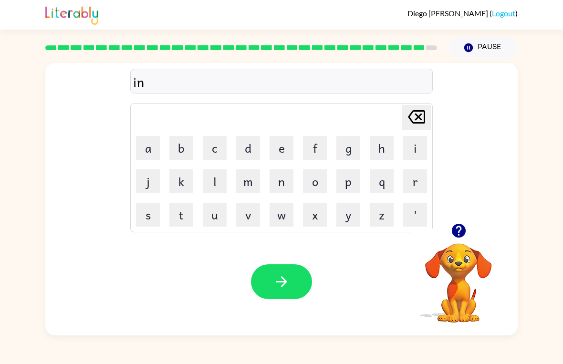
click at [219, 147] on button "c" at bounding box center [215, 148] width 24 height 24
click at [315, 175] on button "o" at bounding box center [315, 181] width 24 height 24
click at [220, 215] on button "u" at bounding box center [215, 215] width 24 height 24
click at [288, 181] on button "n" at bounding box center [282, 181] width 24 height 24
click at [179, 211] on button "t" at bounding box center [181, 215] width 24 height 24
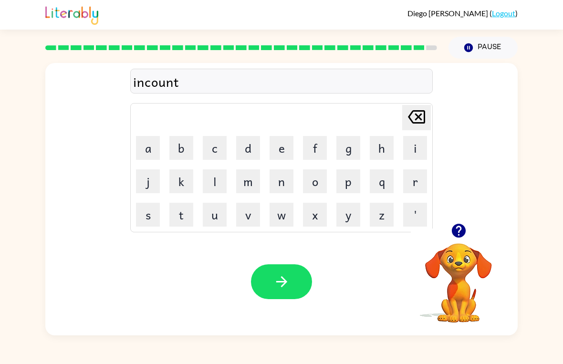
click at [251, 147] on button "d" at bounding box center [248, 148] width 24 height 24
click at [411, 120] on icon at bounding box center [416, 116] width 17 height 13
click at [277, 148] on button "e" at bounding box center [282, 148] width 24 height 24
click at [415, 181] on button "r" at bounding box center [415, 181] width 24 height 24
click at [297, 279] on button "button" at bounding box center [281, 281] width 61 height 35
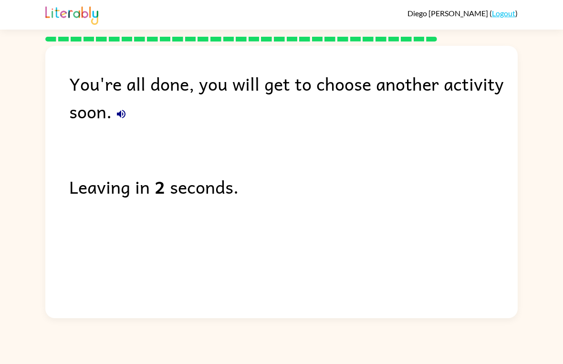
click at [120, 109] on button "button" at bounding box center [121, 114] width 19 height 19
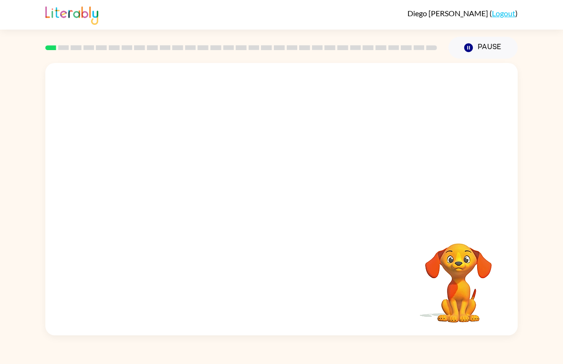
click at [397, 86] on video "Your browser must support playing .mp4 files to use Literably. Please try using…" at bounding box center [281, 143] width 472 height 160
click at [165, 172] on video "Your browser must support playing .mp4 files to use Literably. Please try using…" at bounding box center [281, 143] width 472 height 160
click at [277, 199] on icon "button" at bounding box center [281, 204] width 17 height 17
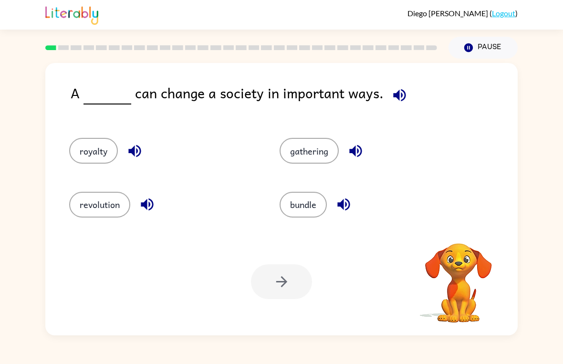
click at [395, 95] on icon "button" at bounding box center [399, 95] width 12 height 12
click at [90, 211] on button "revolution" at bounding box center [99, 205] width 61 height 26
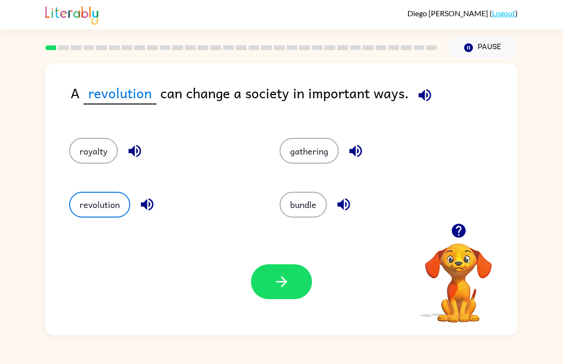
click at [275, 272] on button "button" at bounding box center [281, 281] width 61 height 35
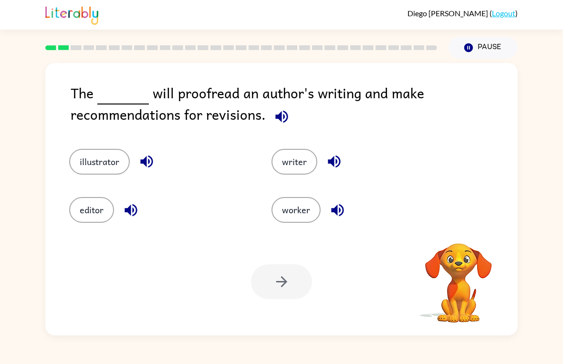
click at [290, 125] on button "button" at bounding box center [282, 117] width 24 height 24
click at [281, 119] on icon "button" at bounding box center [281, 116] width 12 height 12
click at [285, 119] on icon "button" at bounding box center [281, 116] width 17 height 17
click at [91, 210] on button "editor" at bounding box center [91, 210] width 45 height 26
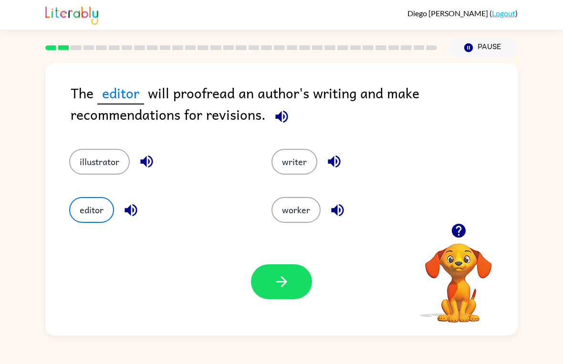
click at [264, 291] on button "button" at bounding box center [281, 281] width 61 height 35
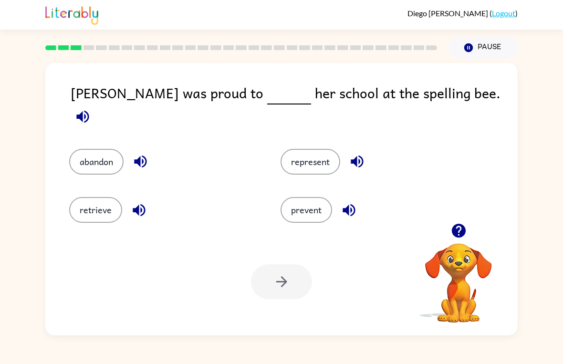
click at [91, 108] on icon "button" at bounding box center [82, 116] width 17 height 17
click at [316, 149] on button "represent" at bounding box center [311, 162] width 60 height 26
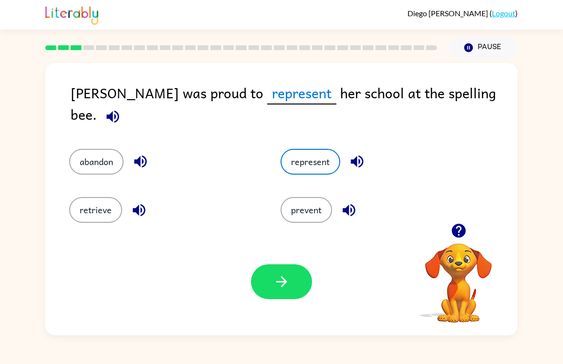
click at [121, 108] on icon "button" at bounding box center [113, 116] width 17 height 17
click at [283, 295] on button "button" at bounding box center [281, 281] width 61 height 35
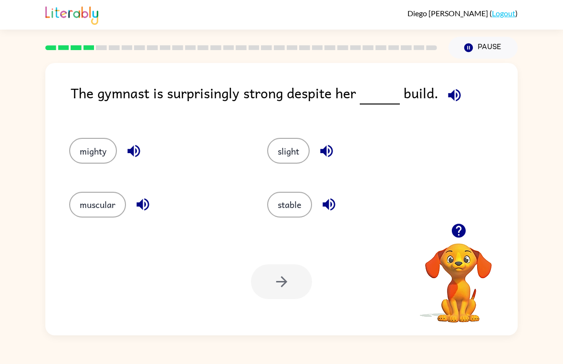
click at [95, 204] on button "muscular" at bounding box center [97, 205] width 57 height 26
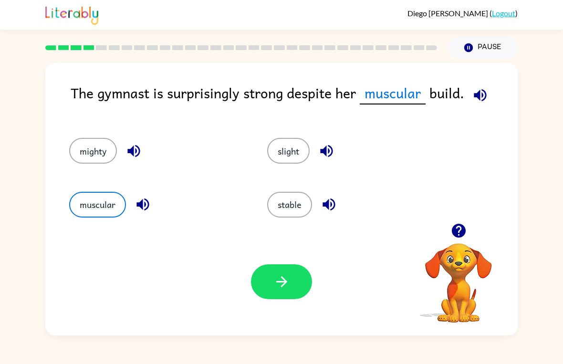
click at [287, 271] on button "button" at bounding box center [281, 281] width 61 height 35
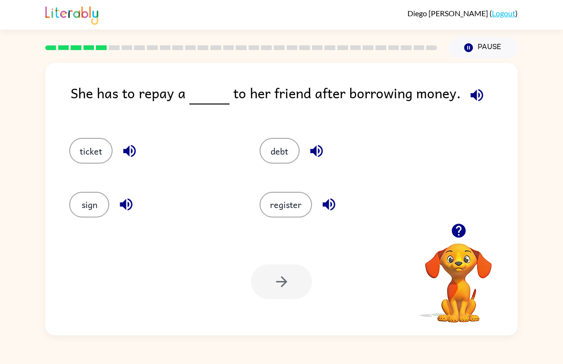
click at [277, 149] on button "debt" at bounding box center [280, 151] width 40 height 26
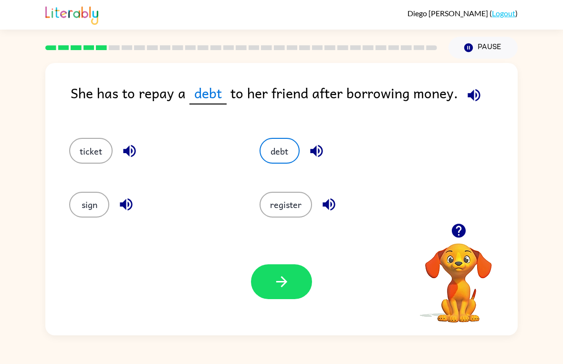
click at [286, 297] on button "button" at bounding box center [281, 281] width 61 height 35
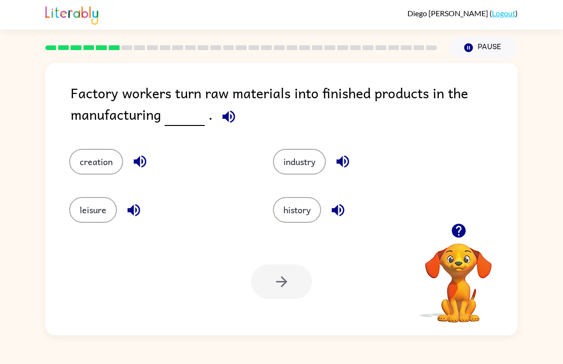
click at [230, 117] on icon "button" at bounding box center [228, 116] width 12 height 12
click at [310, 165] on button "industry" at bounding box center [299, 162] width 53 height 26
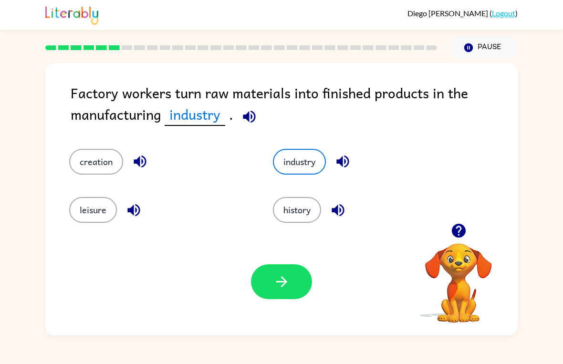
click at [260, 277] on button "button" at bounding box center [281, 281] width 61 height 35
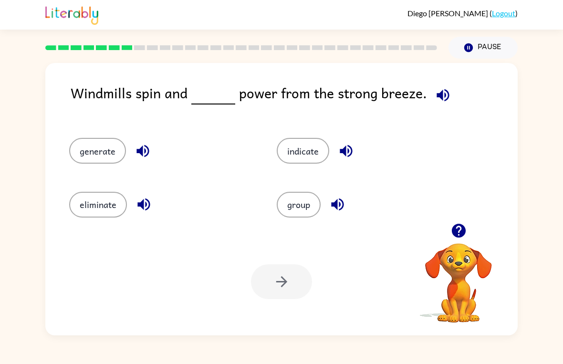
click at [442, 99] on icon "button" at bounding box center [443, 95] width 17 height 17
click at [450, 101] on button "button" at bounding box center [443, 95] width 24 height 24
click at [447, 89] on icon "button" at bounding box center [443, 95] width 17 height 17
click at [446, 91] on icon "button" at bounding box center [443, 95] width 17 height 17
click at [318, 143] on button "indicate" at bounding box center [303, 151] width 52 height 26
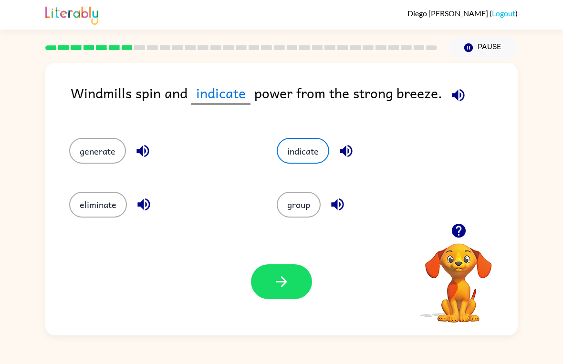
click at [97, 157] on button "generate" at bounding box center [97, 151] width 57 height 26
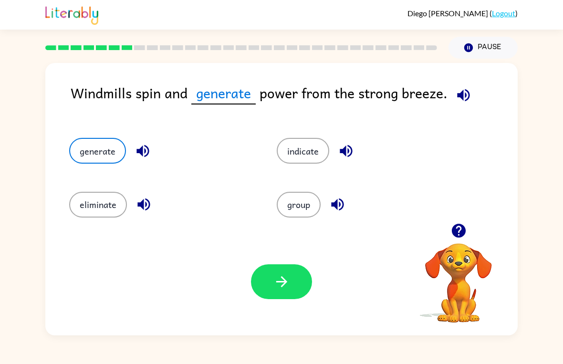
click at [294, 290] on button "button" at bounding box center [281, 281] width 61 height 35
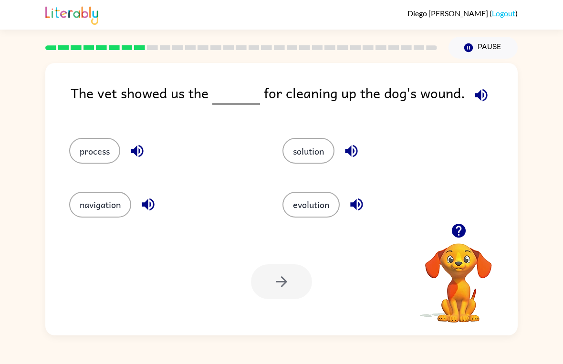
click at [473, 91] on icon "button" at bounding box center [481, 95] width 17 height 17
click at [94, 157] on button "process" at bounding box center [94, 151] width 51 height 26
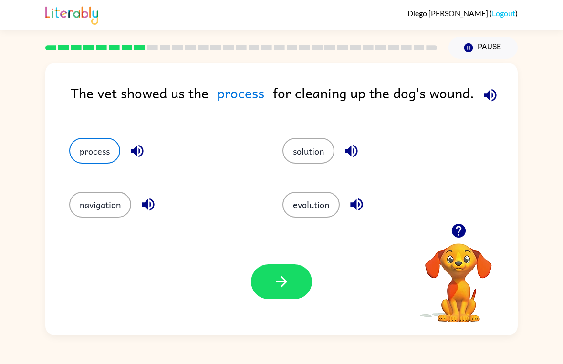
click at [291, 286] on button "button" at bounding box center [281, 281] width 61 height 35
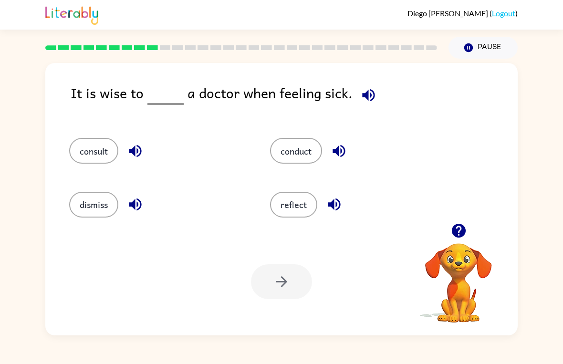
click at [367, 96] on icon "button" at bounding box center [368, 95] width 12 height 12
click at [83, 142] on button "consult" at bounding box center [93, 151] width 49 height 26
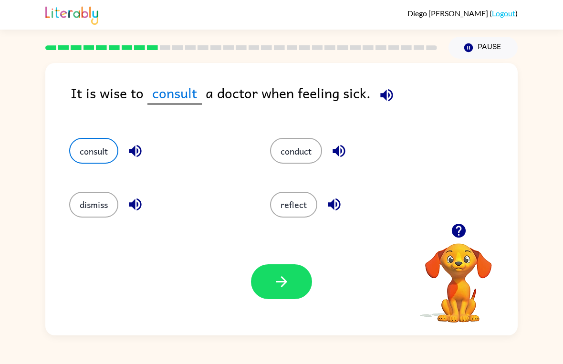
click at [280, 274] on icon "button" at bounding box center [281, 281] width 17 height 17
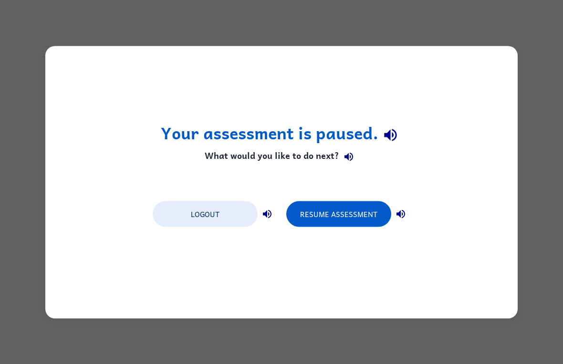
click at [372, 216] on button "Resume Assessment" at bounding box center [338, 214] width 105 height 26
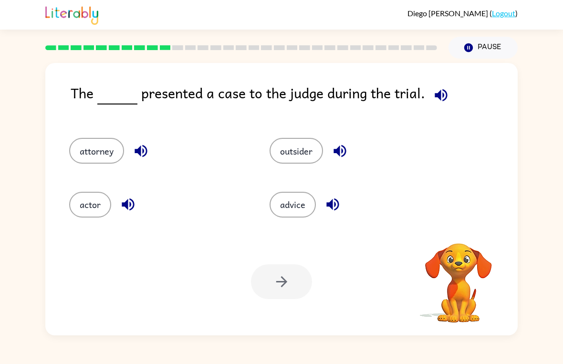
click at [89, 146] on button "attorney" at bounding box center [96, 151] width 55 height 26
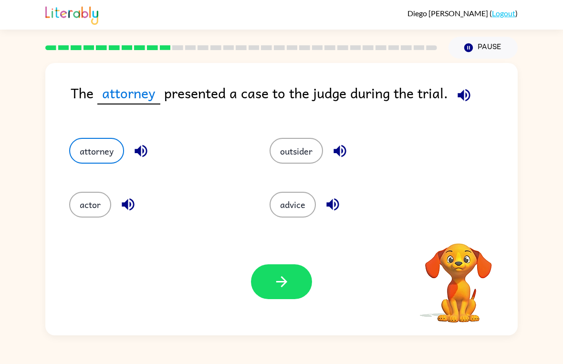
click at [263, 277] on button "button" at bounding box center [281, 281] width 61 height 35
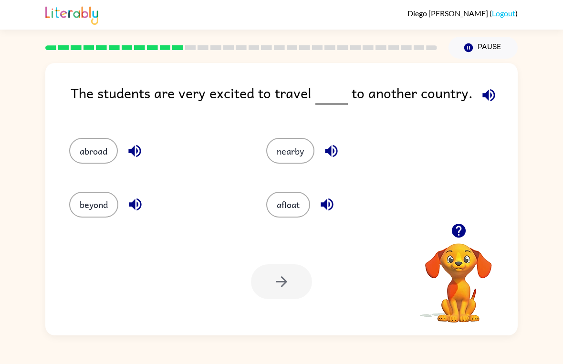
click at [490, 98] on icon "button" at bounding box center [489, 95] width 17 height 17
click at [288, 213] on button "afloat" at bounding box center [288, 205] width 44 height 26
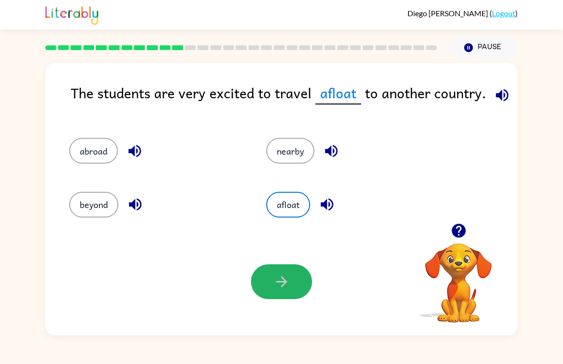
click at [272, 297] on button "button" at bounding box center [281, 281] width 61 height 35
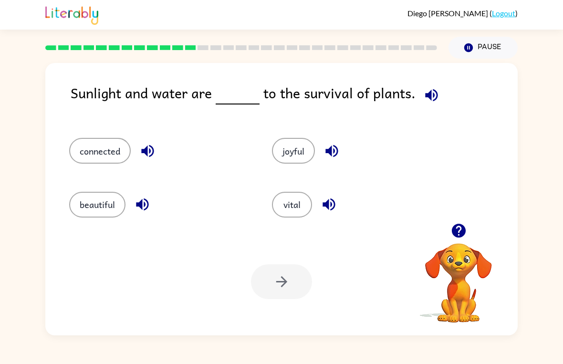
click at [432, 93] on icon "button" at bounding box center [431, 95] width 12 height 12
click at [303, 188] on div "vital" at bounding box center [355, 200] width 203 height 53
click at [302, 188] on div "vital" at bounding box center [355, 200] width 203 height 53
click at [276, 280] on div at bounding box center [281, 281] width 61 height 35
click at [298, 204] on button "vital" at bounding box center [292, 205] width 40 height 26
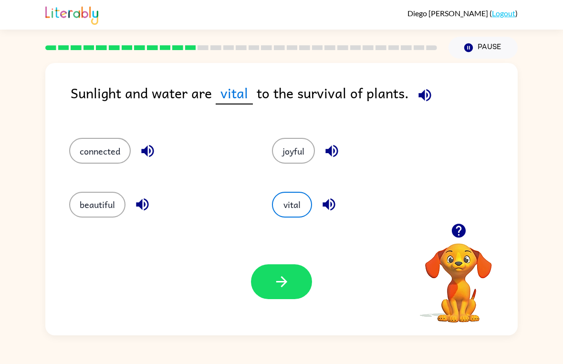
click at [293, 278] on button "button" at bounding box center [281, 281] width 61 height 35
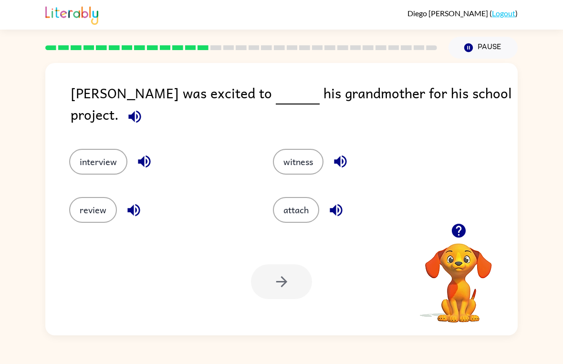
click at [141, 110] on icon "button" at bounding box center [134, 116] width 12 height 12
click at [143, 108] on icon "button" at bounding box center [134, 116] width 17 height 17
click at [92, 150] on button "interview" at bounding box center [98, 162] width 58 height 26
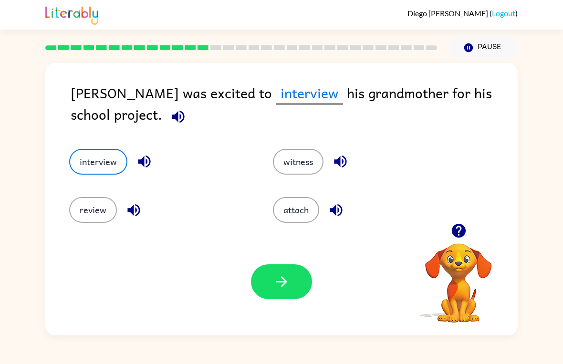
click at [268, 293] on button "button" at bounding box center [281, 281] width 61 height 35
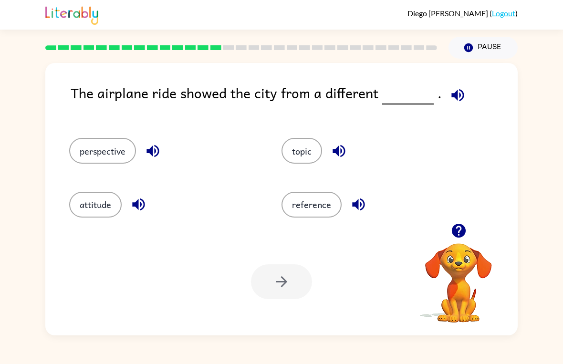
click at [462, 92] on button "button" at bounding box center [458, 95] width 24 height 24
click at [90, 156] on button "perspective" at bounding box center [102, 151] width 67 height 26
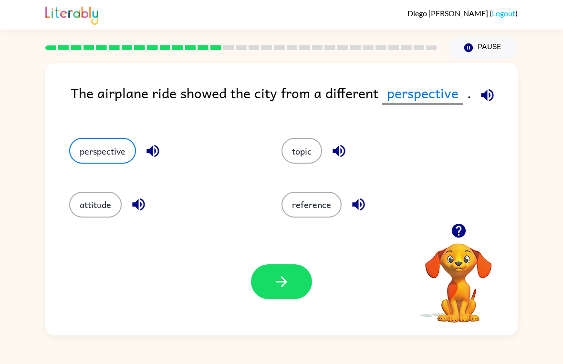
click at [297, 287] on button "button" at bounding box center [281, 281] width 61 height 35
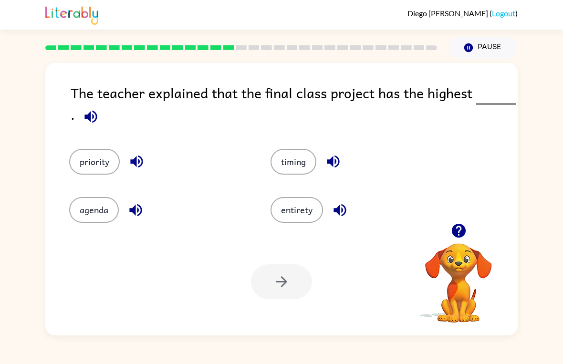
click at [89, 162] on button "priority" at bounding box center [94, 162] width 51 height 26
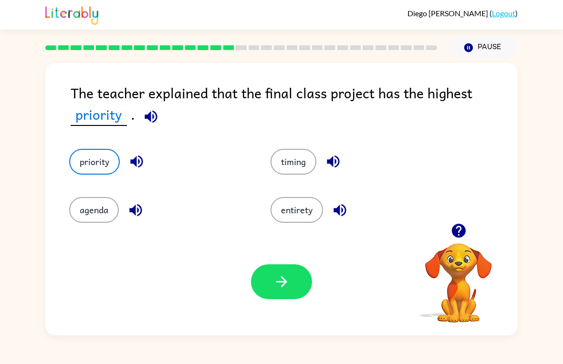
click at [282, 292] on button "button" at bounding box center [281, 281] width 61 height 35
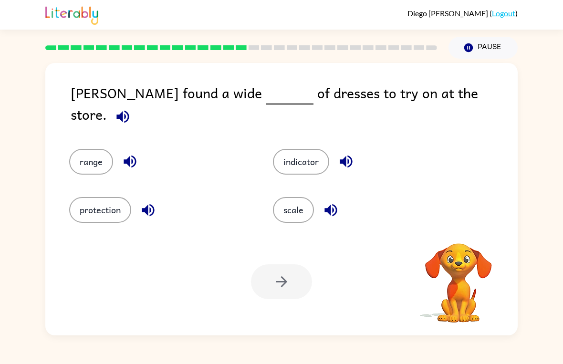
click at [131, 108] on icon "button" at bounding box center [123, 116] width 17 height 17
click at [287, 206] on button "scale" at bounding box center [293, 210] width 41 height 26
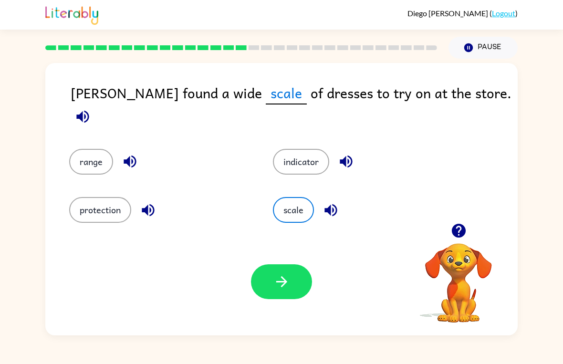
click at [283, 280] on icon "button" at bounding box center [281, 281] width 17 height 17
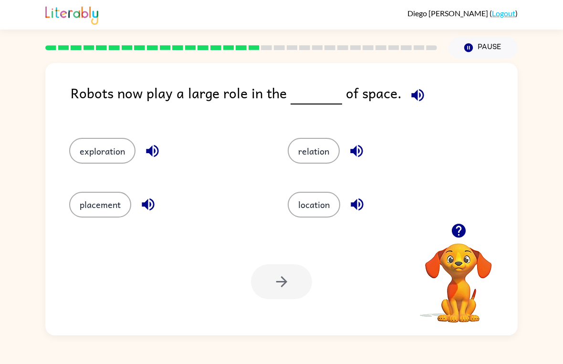
click at [409, 91] on icon "button" at bounding box center [417, 95] width 17 height 17
click at [96, 151] on button "exploration" at bounding box center [102, 151] width 66 height 26
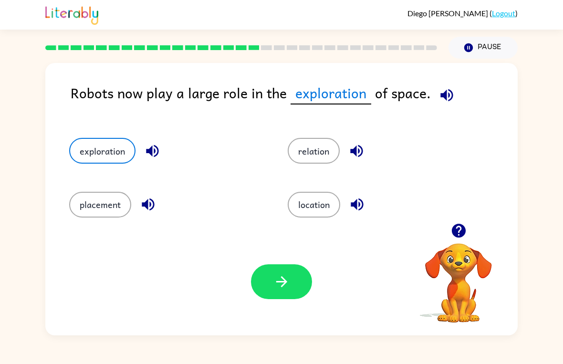
click at [264, 298] on button "button" at bounding box center [281, 281] width 61 height 35
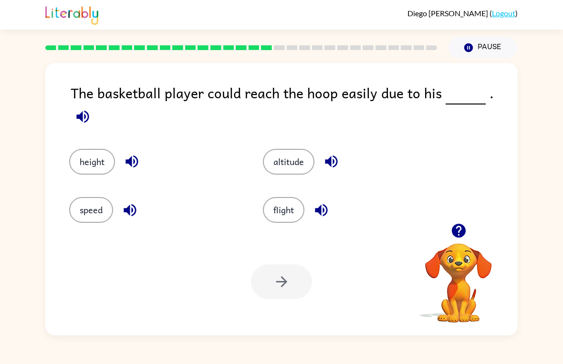
click at [89, 110] on icon "button" at bounding box center [82, 116] width 12 height 12
click at [284, 149] on button "altitude" at bounding box center [289, 162] width 52 height 26
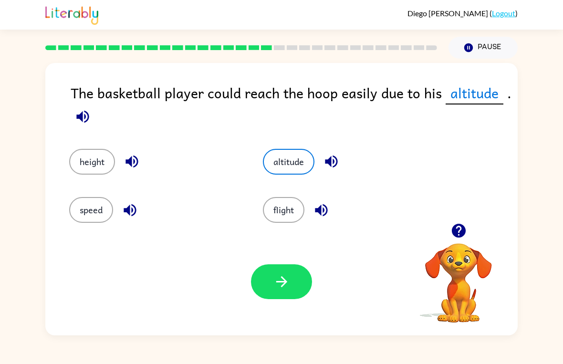
click at [79, 168] on button "height" at bounding box center [92, 162] width 46 height 26
click at [286, 156] on button "altitude" at bounding box center [289, 162] width 52 height 26
click at [298, 284] on button "button" at bounding box center [281, 281] width 61 height 35
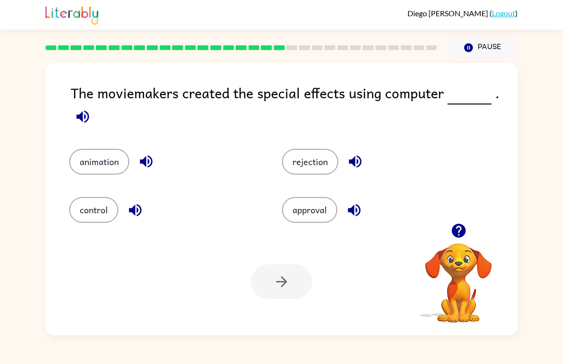
click at [94, 156] on button "animation" at bounding box center [99, 162] width 60 height 26
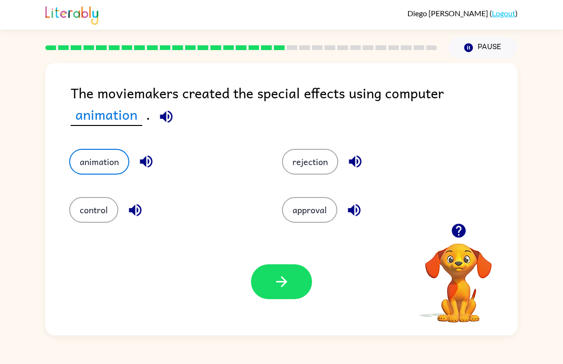
click at [276, 278] on icon "button" at bounding box center [281, 281] width 17 height 17
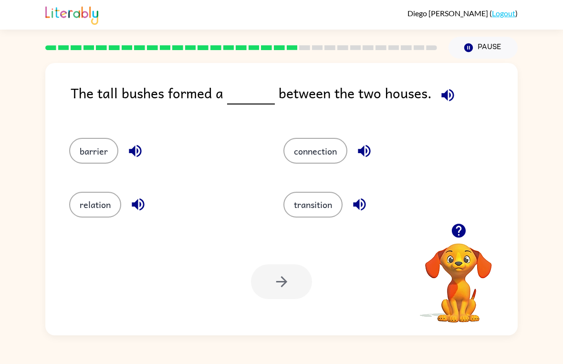
click at [441, 97] on icon "button" at bounding box center [447, 95] width 12 height 12
click at [89, 146] on button "barrier" at bounding box center [93, 151] width 49 height 26
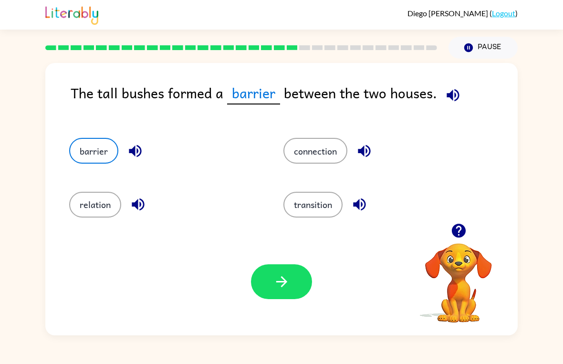
click at [289, 288] on icon "button" at bounding box center [281, 281] width 17 height 17
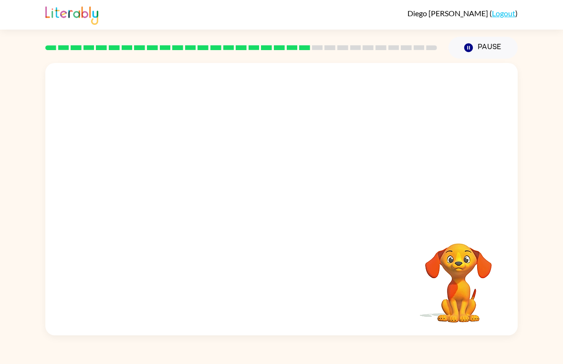
click at [191, 210] on video "Your browser must support playing .mp4 files to use Literably. Please try using…" at bounding box center [281, 143] width 472 height 160
click at [190, 210] on video "Your browser must support playing .mp4 files to use Literably. Please try using…" at bounding box center [281, 143] width 472 height 160
click at [202, 194] on video "Your browser must support playing .mp4 files to use Literably. Please try using…" at bounding box center [281, 143] width 472 height 160
click at [188, 210] on video "Your browser must support playing .mp4 files to use Literably. Please try using…" at bounding box center [281, 143] width 472 height 160
click at [205, 82] on video "Your browser must support playing .mp4 files to use Literably. Please try using…" at bounding box center [281, 143] width 472 height 160
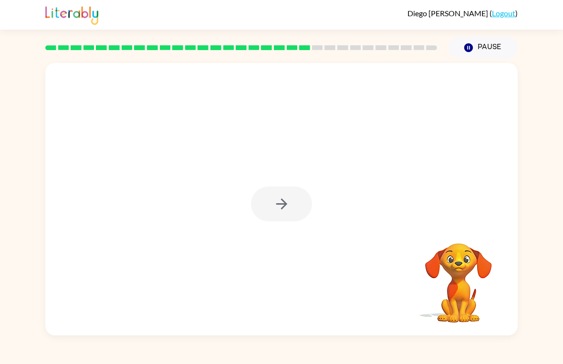
click at [260, 197] on div at bounding box center [281, 204] width 61 height 35
click at [259, 197] on div at bounding box center [281, 204] width 61 height 35
click at [259, 208] on div at bounding box center [281, 204] width 61 height 35
click at [275, 205] on div at bounding box center [281, 204] width 61 height 35
click at [288, 211] on div at bounding box center [281, 204] width 61 height 35
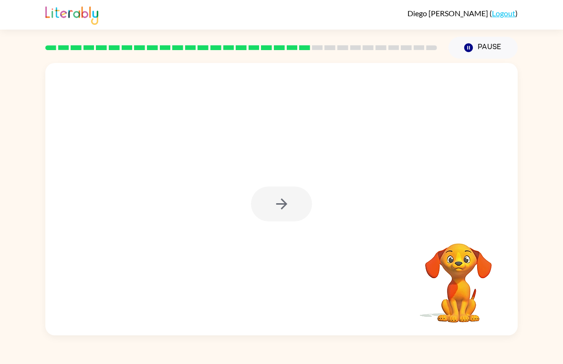
click at [272, 204] on div at bounding box center [281, 204] width 61 height 35
click at [281, 206] on icon "button" at bounding box center [281, 204] width 17 height 17
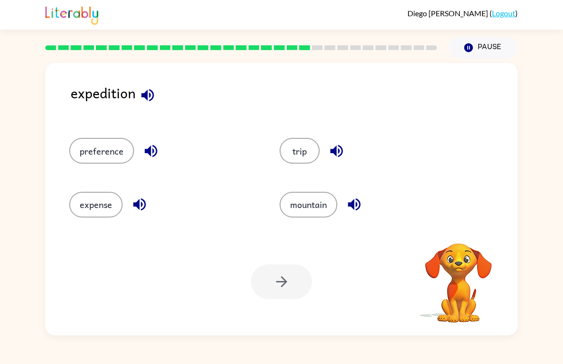
click at [310, 147] on button "trip" at bounding box center [300, 151] width 40 height 26
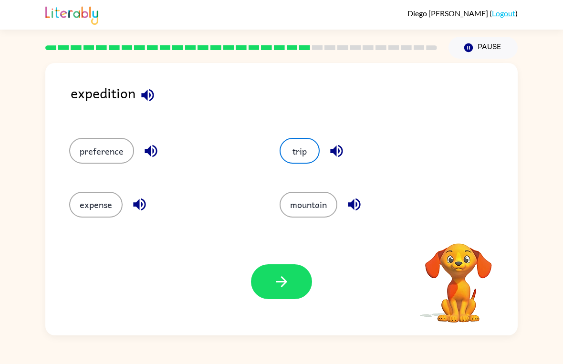
click at [277, 280] on icon "button" at bounding box center [281, 281] width 17 height 17
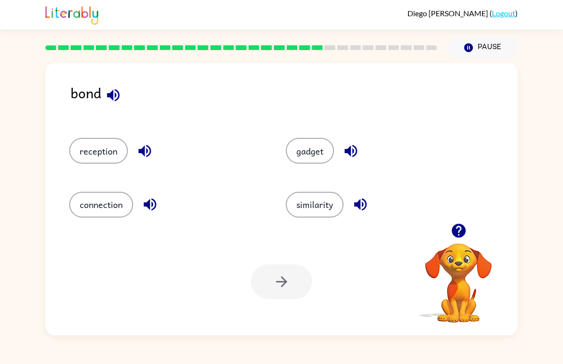
click at [119, 103] on icon "button" at bounding box center [113, 95] width 17 height 17
click at [103, 205] on button "connection" at bounding box center [101, 205] width 64 height 26
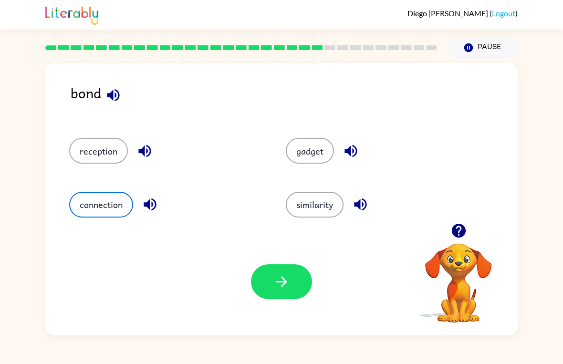
click at [279, 289] on icon "button" at bounding box center [281, 281] width 17 height 17
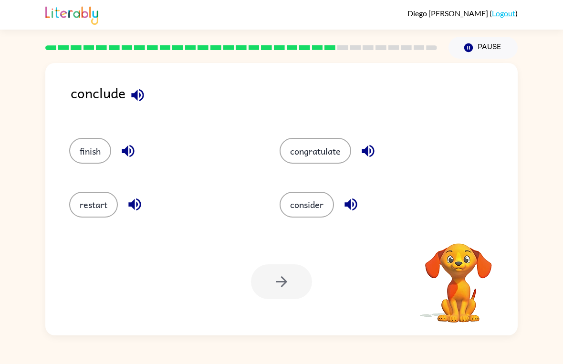
click at [84, 146] on button "finish" at bounding box center [90, 151] width 42 height 26
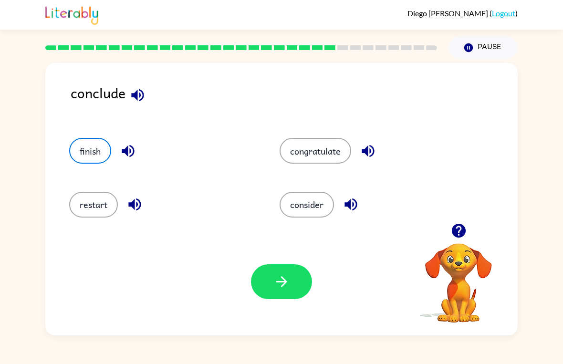
click at [274, 280] on icon "button" at bounding box center [281, 281] width 17 height 17
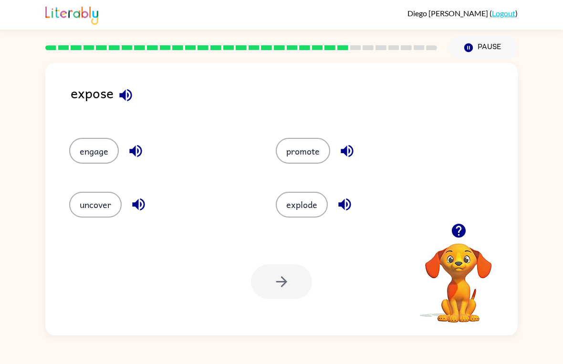
click at [297, 148] on button "promote" at bounding box center [303, 151] width 54 height 26
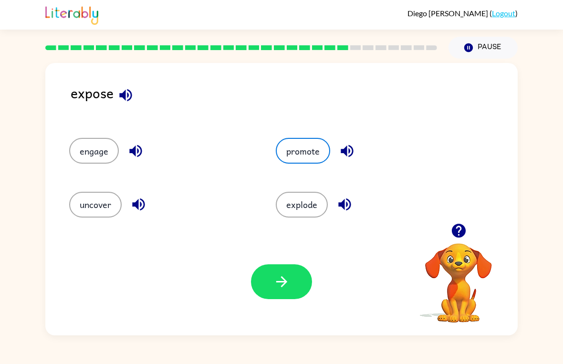
click at [269, 285] on button "button" at bounding box center [281, 281] width 61 height 35
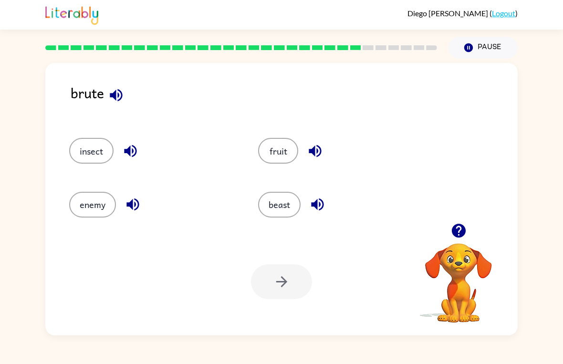
click at [278, 203] on button "beast" at bounding box center [279, 205] width 42 height 26
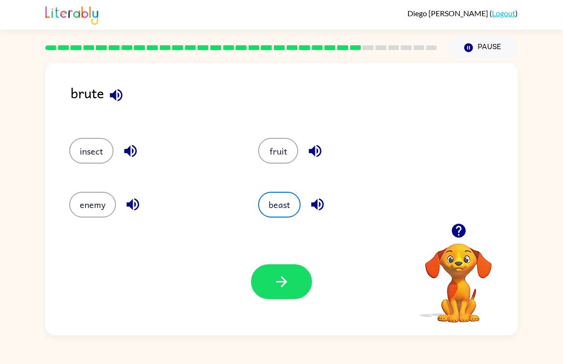
click at [283, 288] on icon "button" at bounding box center [281, 281] width 17 height 17
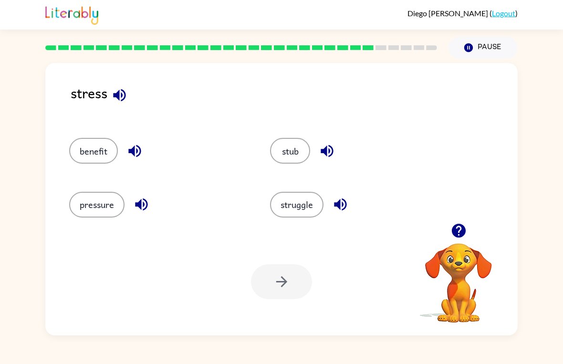
click at [98, 203] on button "pressure" at bounding box center [96, 205] width 55 height 26
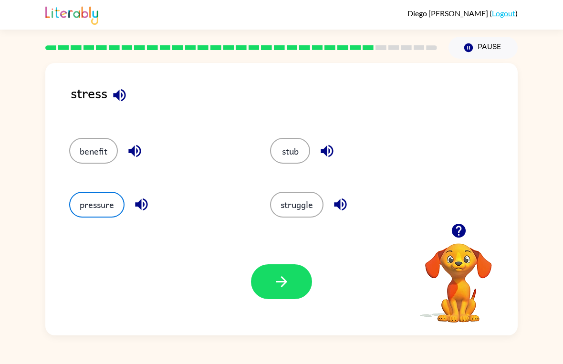
click at [279, 282] on icon "button" at bounding box center [281, 281] width 17 height 17
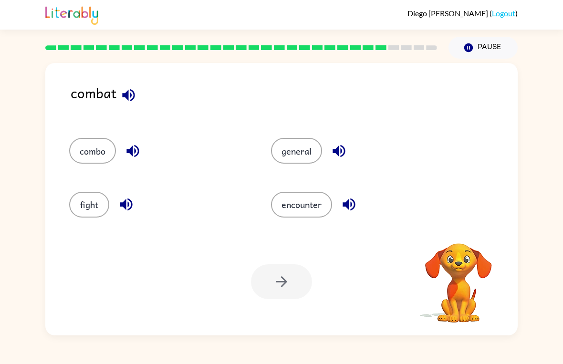
click at [91, 205] on button "fight" at bounding box center [89, 205] width 40 height 26
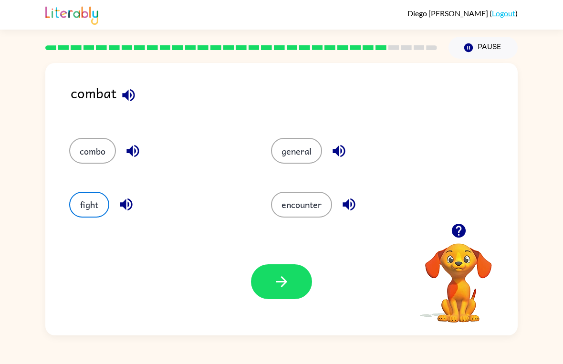
click at [275, 280] on icon "button" at bounding box center [281, 281] width 17 height 17
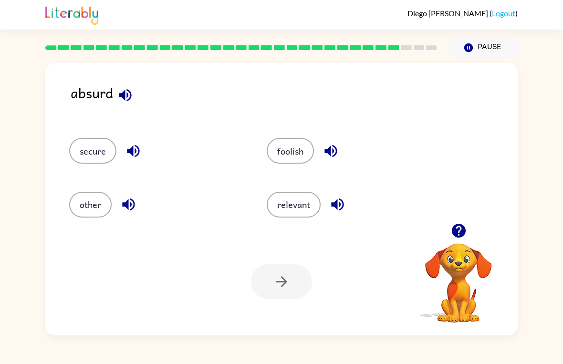
click at [289, 152] on button "foolish" at bounding box center [290, 151] width 47 height 26
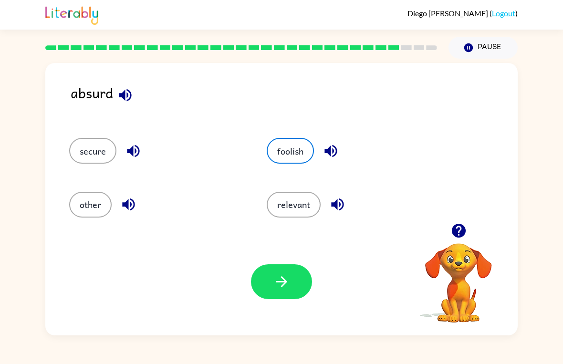
click at [272, 280] on button "button" at bounding box center [281, 281] width 61 height 35
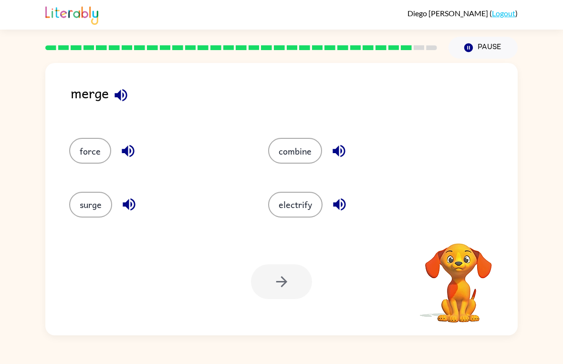
click at [299, 145] on button "combine" at bounding box center [295, 151] width 54 height 26
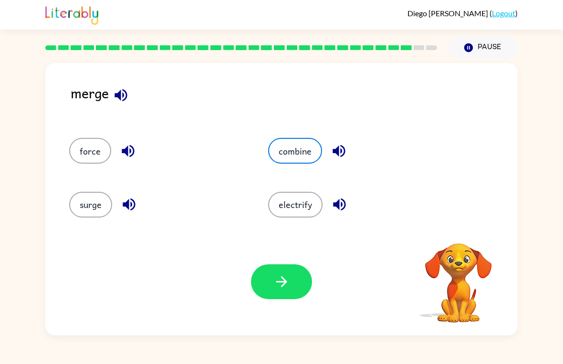
click at [291, 276] on button "button" at bounding box center [281, 281] width 61 height 35
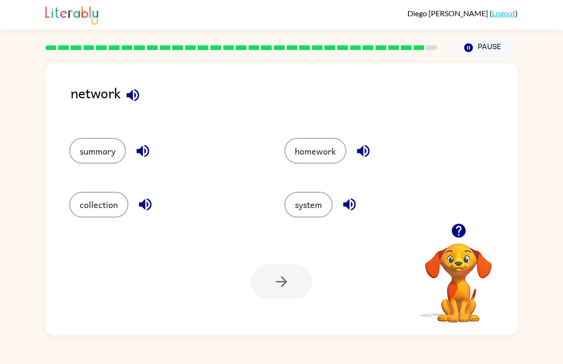
click at [313, 206] on button "system" at bounding box center [308, 205] width 48 height 26
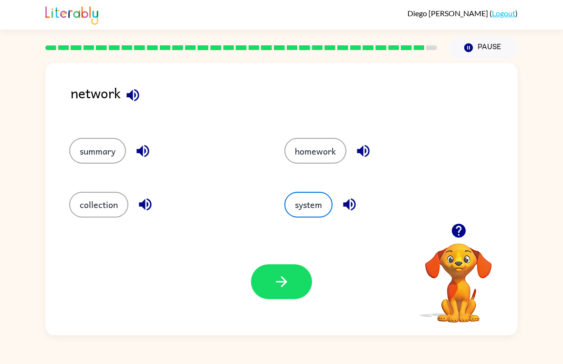
click at [99, 213] on button "collection" at bounding box center [98, 205] width 59 height 26
click at [146, 202] on icon "button" at bounding box center [145, 204] width 17 height 17
click at [276, 281] on icon "button" at bounding box center [281, 281] width 17 height 17
